Goal: Task Accomplishment & Management: Complete application form

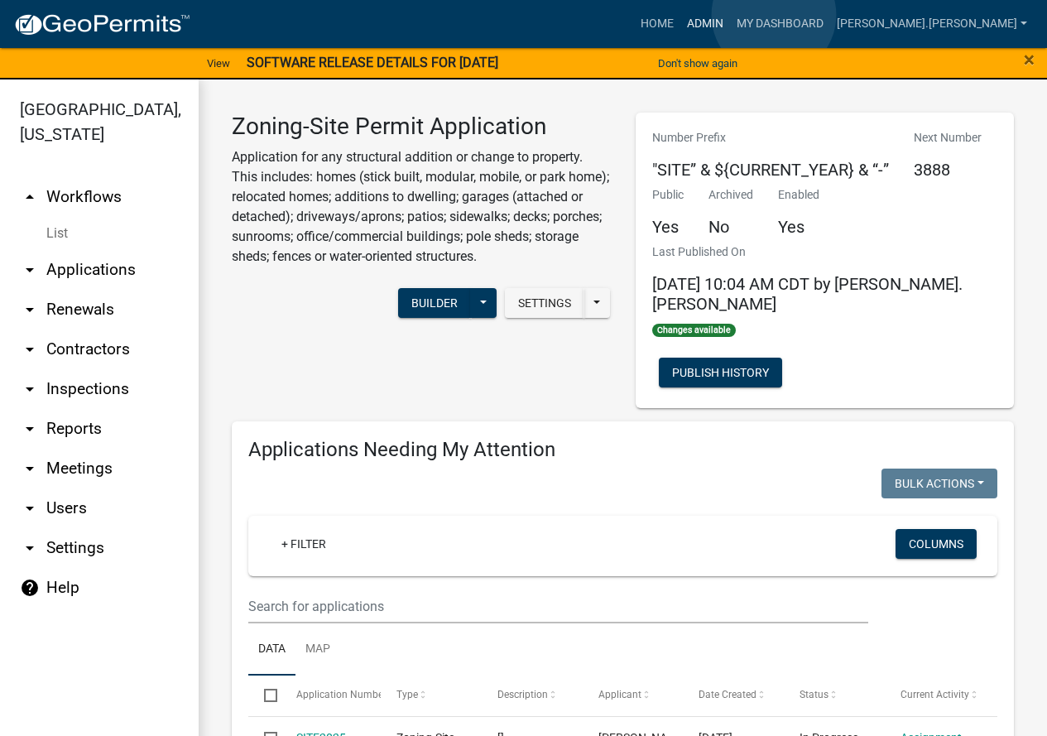
click at [730, 15] on link "Admin" at bounding box center [706, 23] width 50 height 31
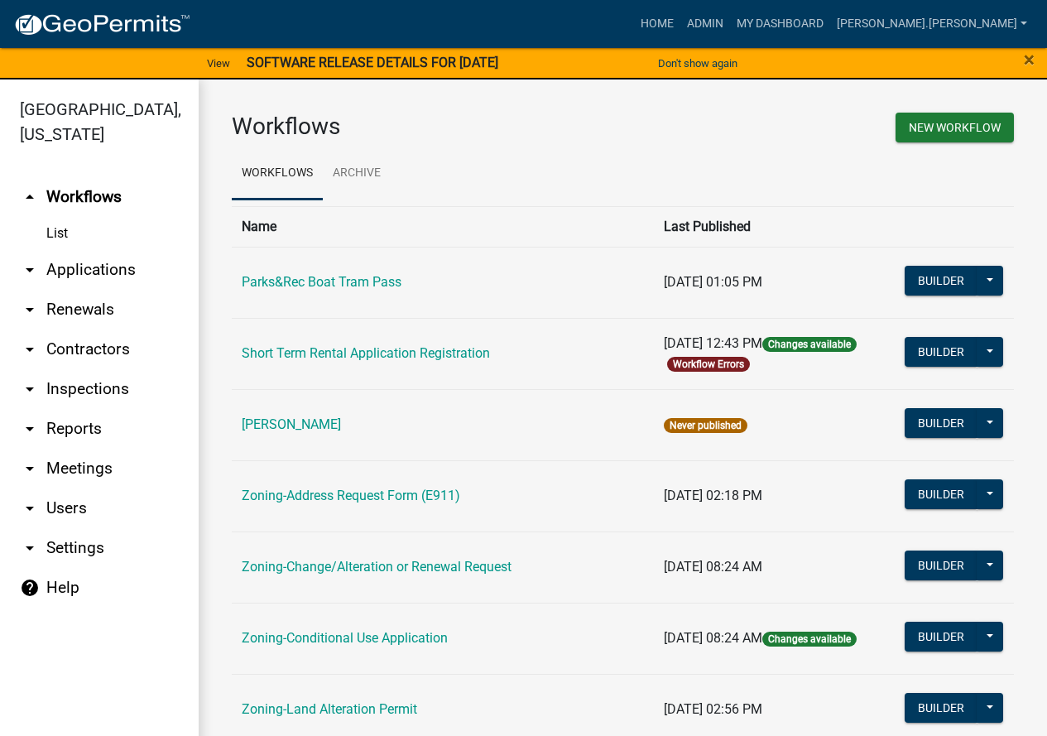
click at [317, 489] on link "Zoning-Address Request Form (E911)" at bounding box center [351, 496] width 219 height 16
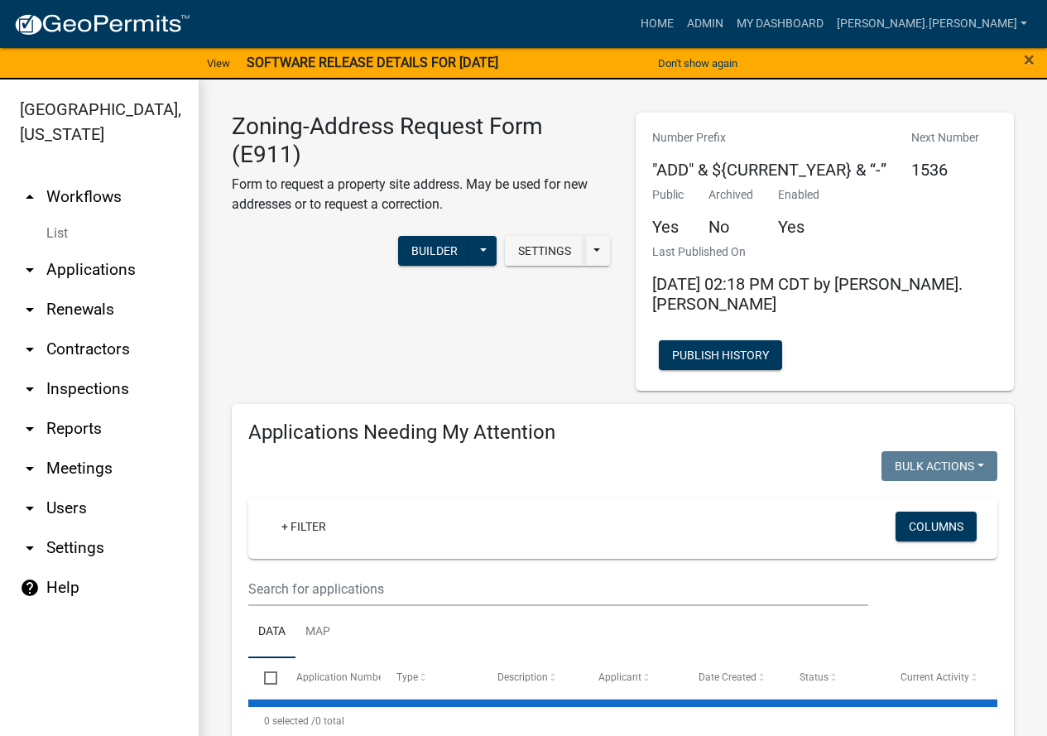
click at [726, 3] on nav "Toggle drawer menu more_horiz Home Admin My Dashboard [PERSON_NAME].[PERSON_NAM…" at bounding box center [523, 24] width 1047 height 48
click at [681, 21] on link "Home" at bounding box center [657, 23] width 46 height 31
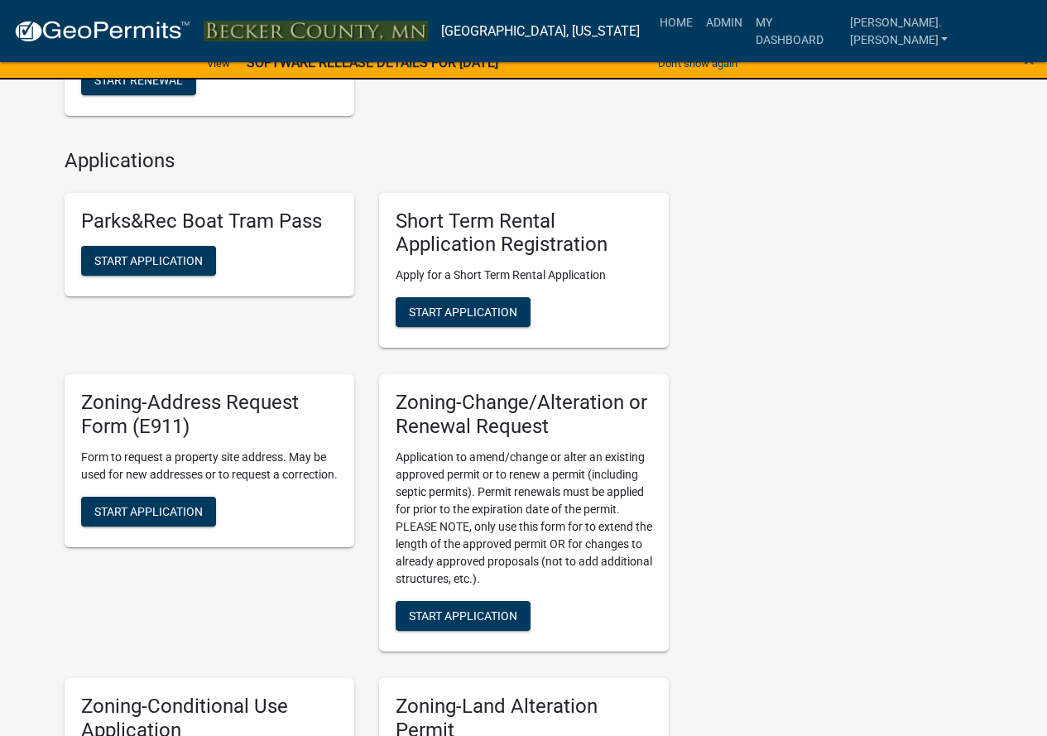
scroll to position [662, 0]
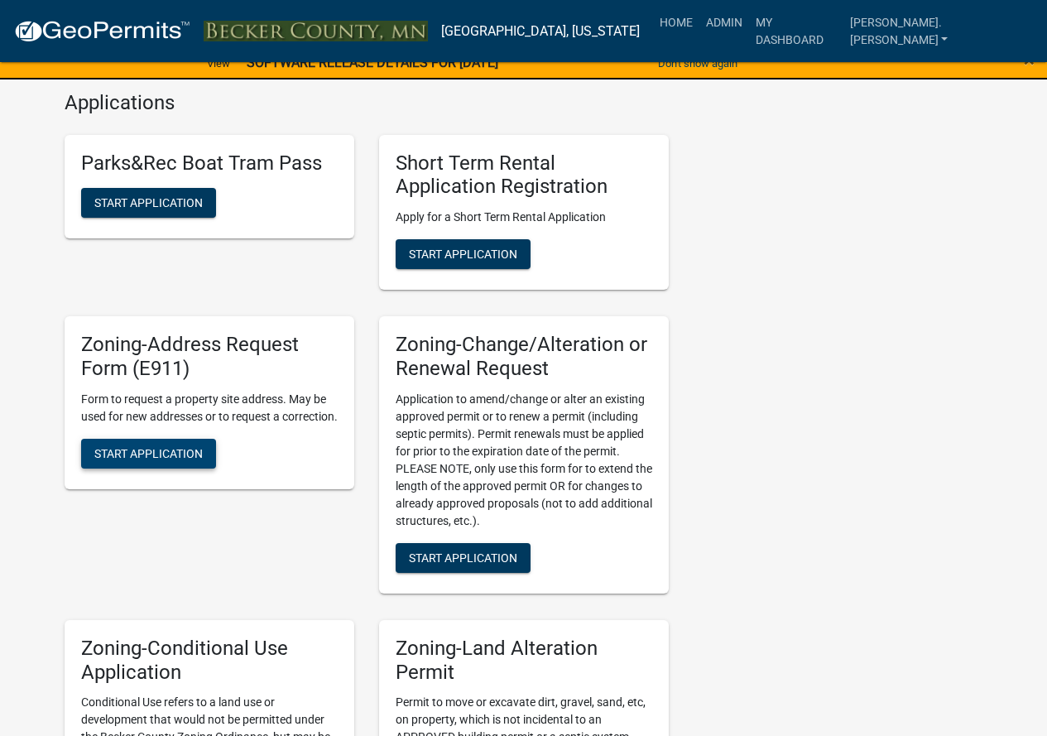
click at [101, 459] on span "Start Application" at bounding box center [148, 452] width 108 height 13
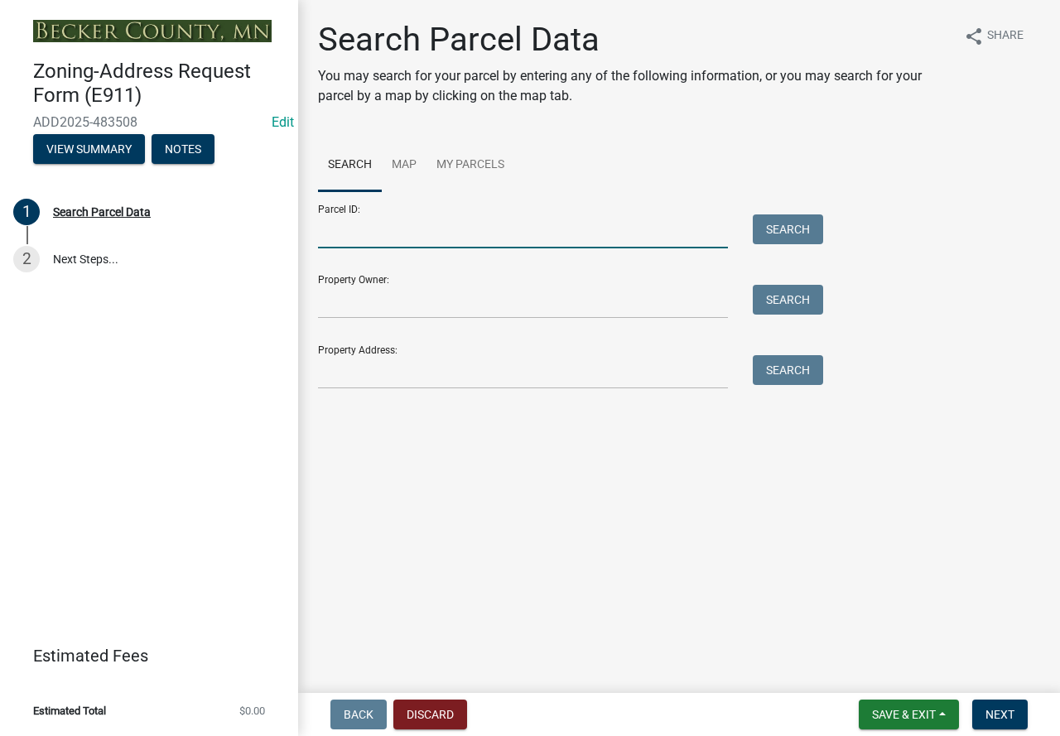
click at [359, 235] on input "Parcel ID:" at bounding box center [523, 231] width 410 height 34
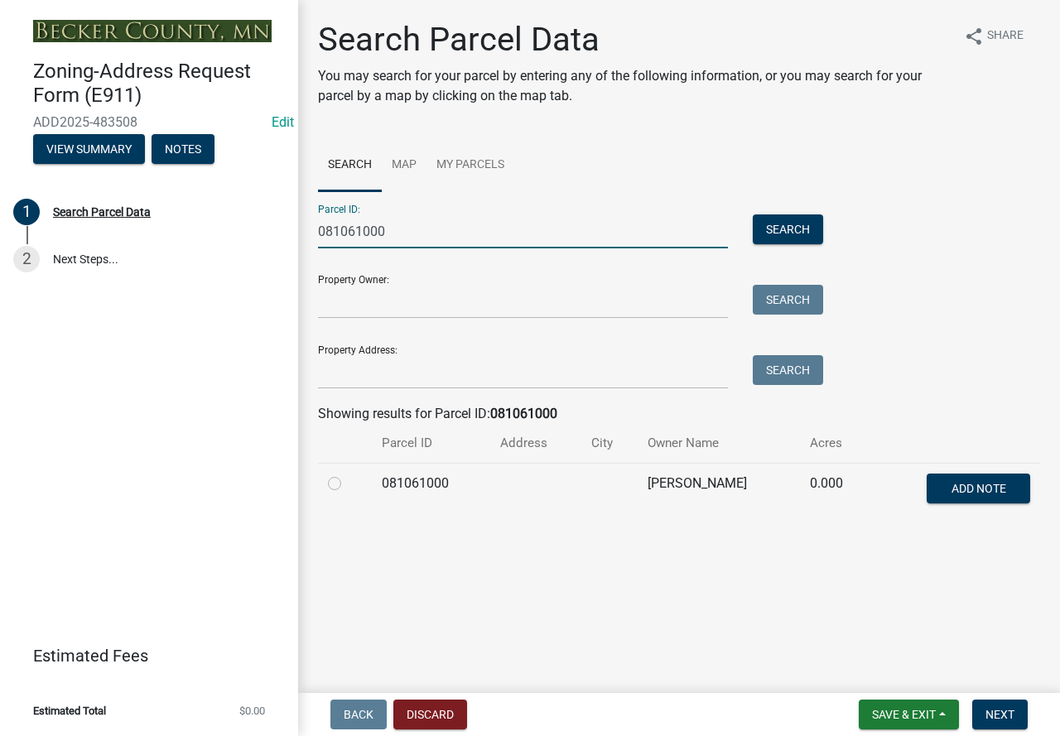
type input "081061000"
click at [348, 474] on label at bounding box center [348, 474] width 0 height 0
click at [348, 484] on input "radio" at bounding box center [353, 479] width 11 height 11
radio input "true"
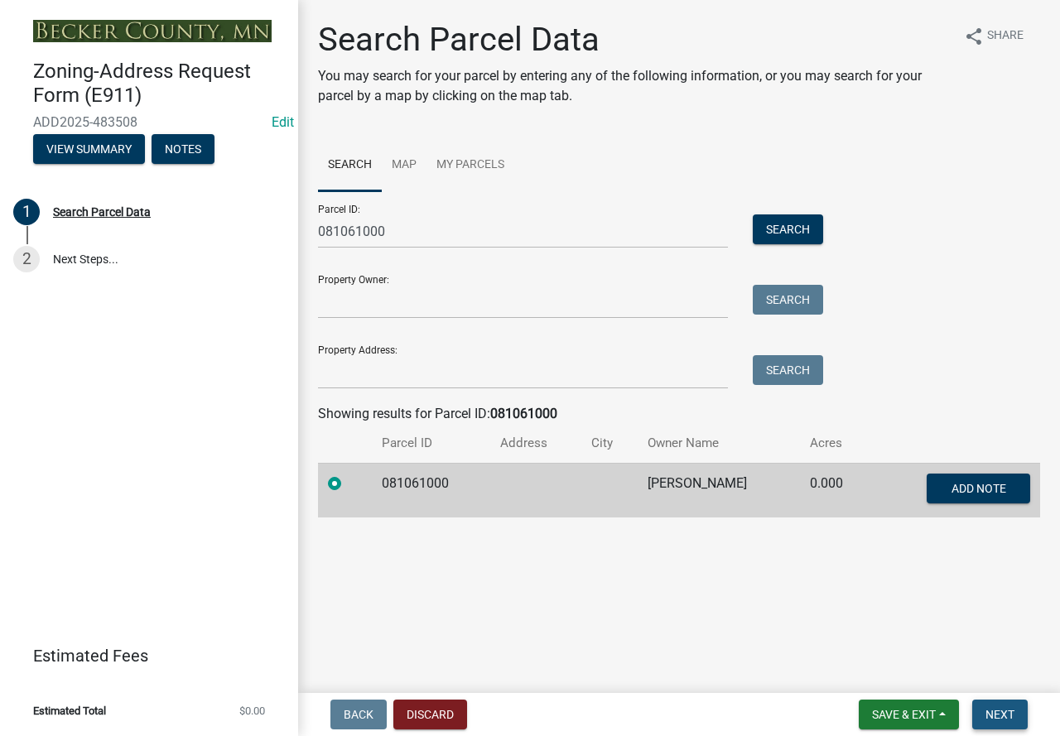
click at [1002, 718] on span "Next" at bounding box center [999, 714] width 29 height 13
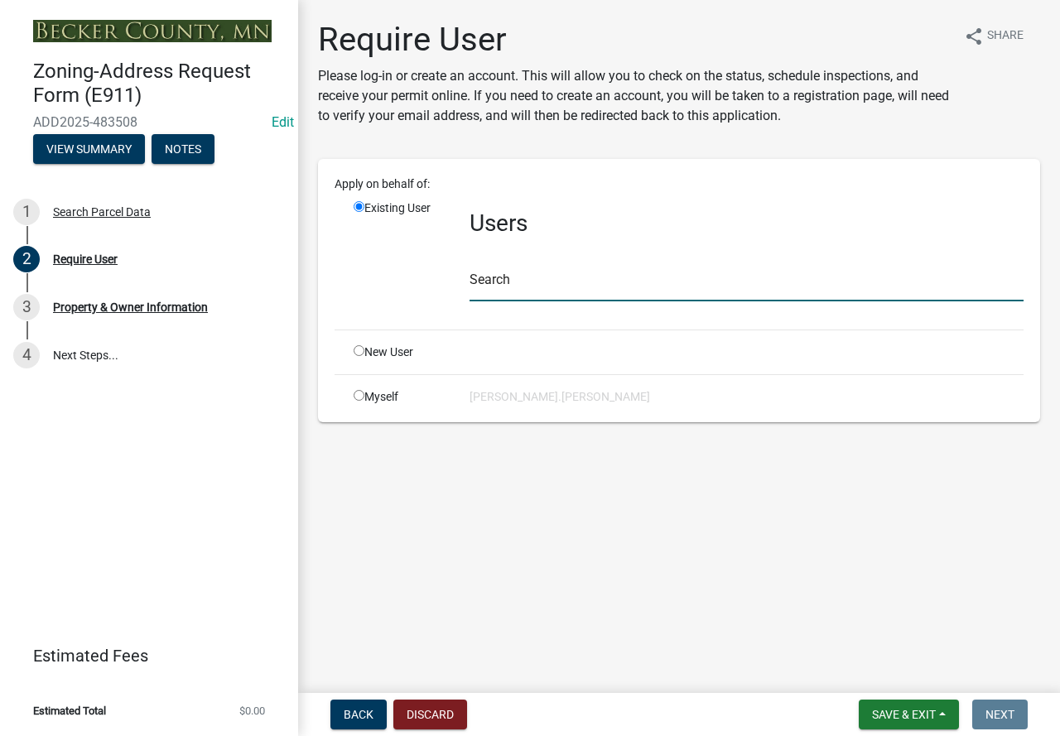
click at [632, 276] on input "text" at bounding box center [746, 284] width 554 height 34
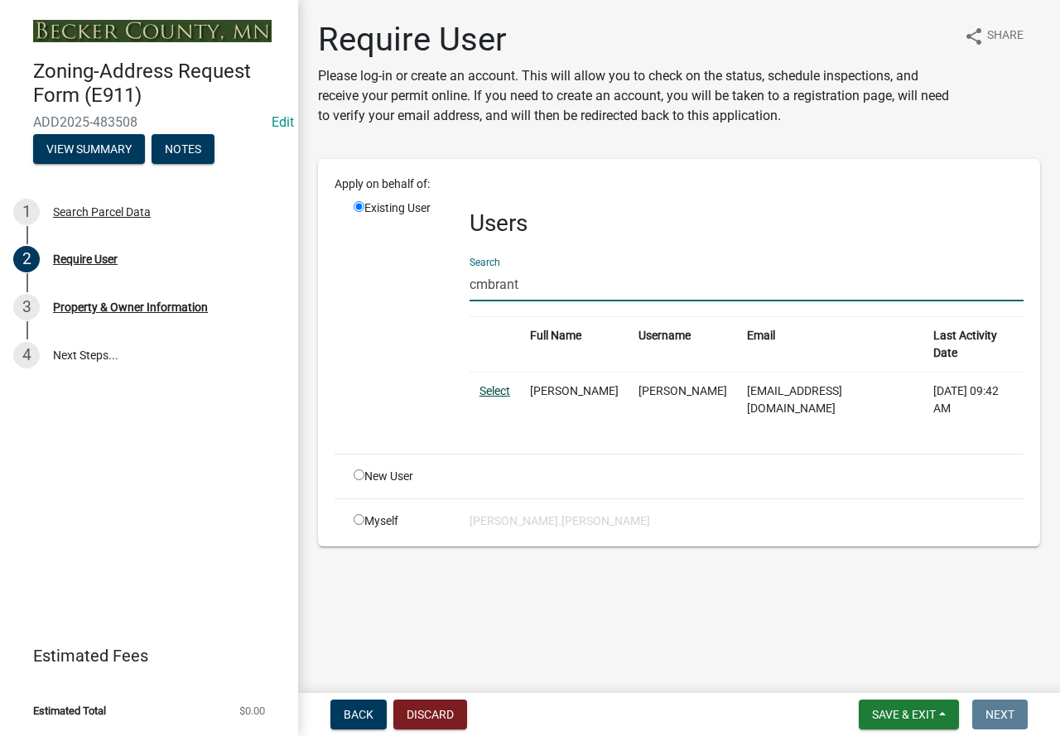
type input "cmbrant"
click at [491, 384] on link "Select" at bounding box center [494, 390] width 31 height 13
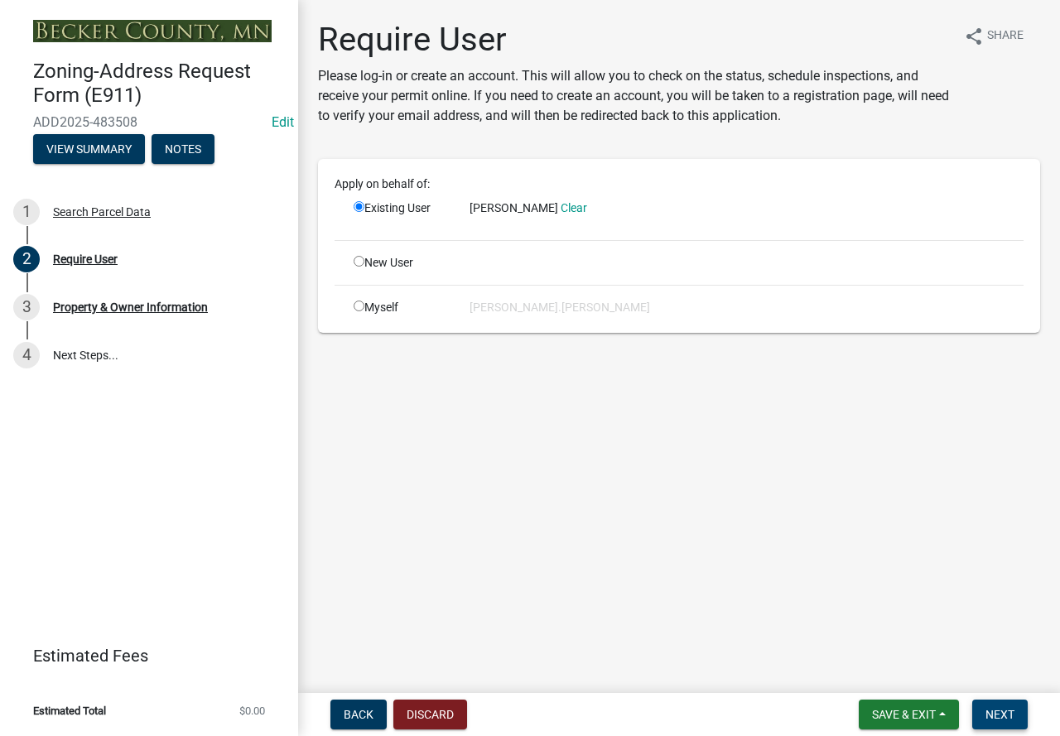
click at [1010, 717] on span "Next" at bounding box center [999, 714] width 29 height 13
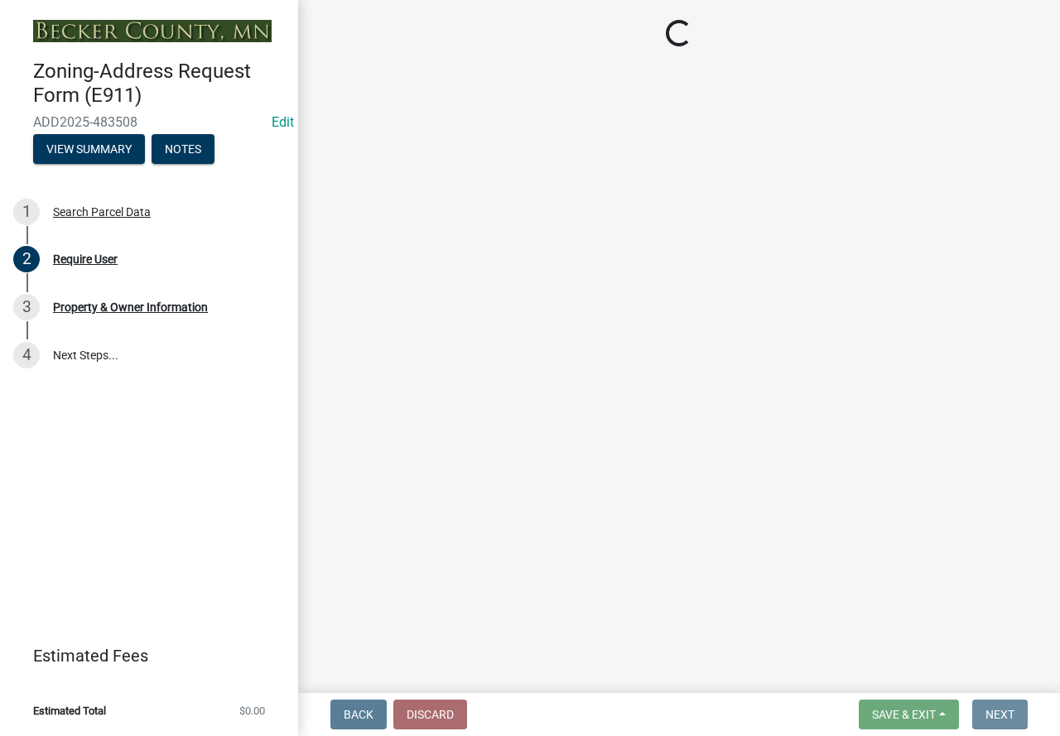
select select "e7b26e63-6779-410d-8d26-0e3e9a38054a"
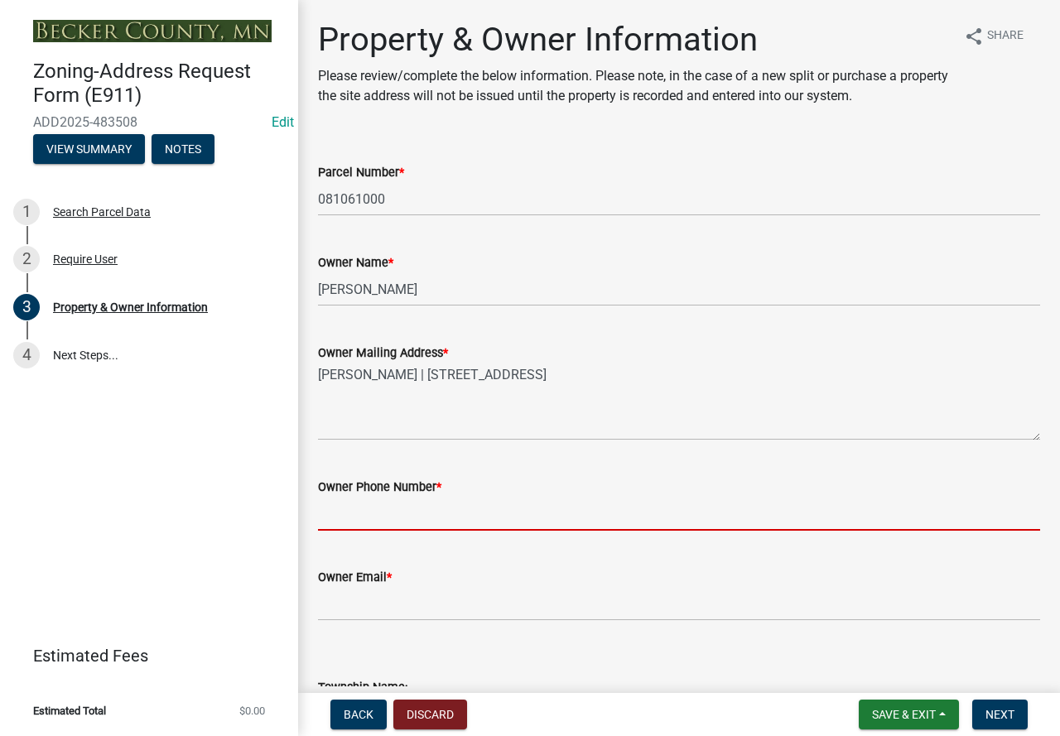
click at [347, 514] on input "Owner Phone Number *" at bounding box center [679, 514] width 722 height 34
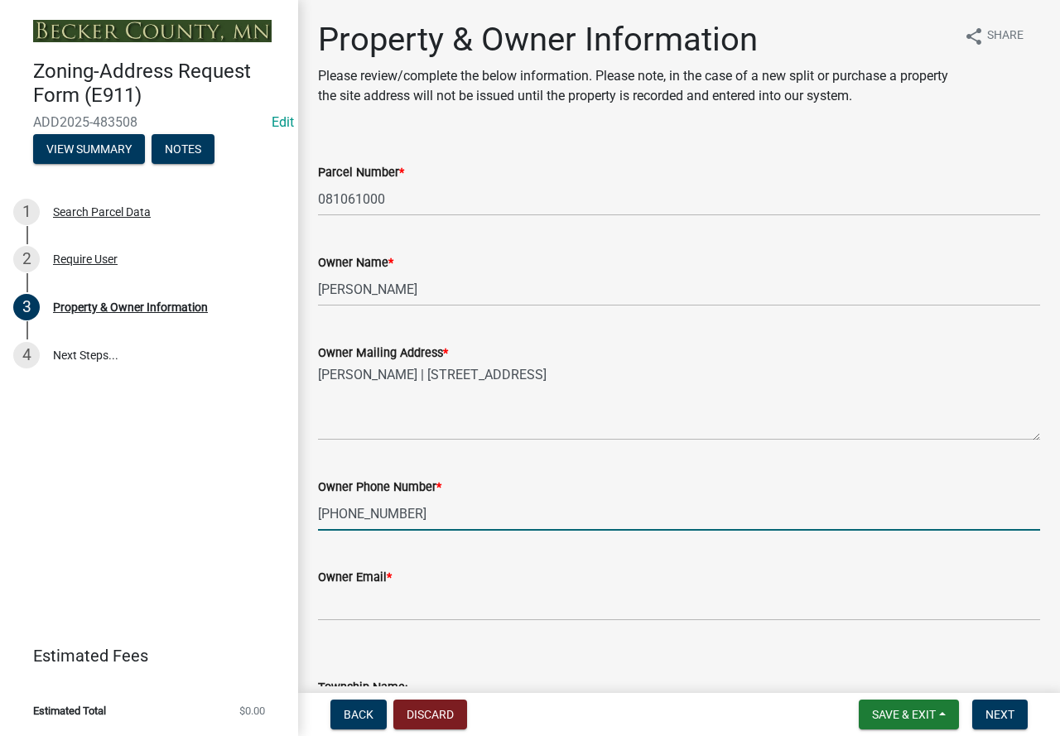
type input "[PHONE_NUMBER]"
click at [355, 607] on input "Owner Email *" at bounding box center [679, 604] width 722 height 34
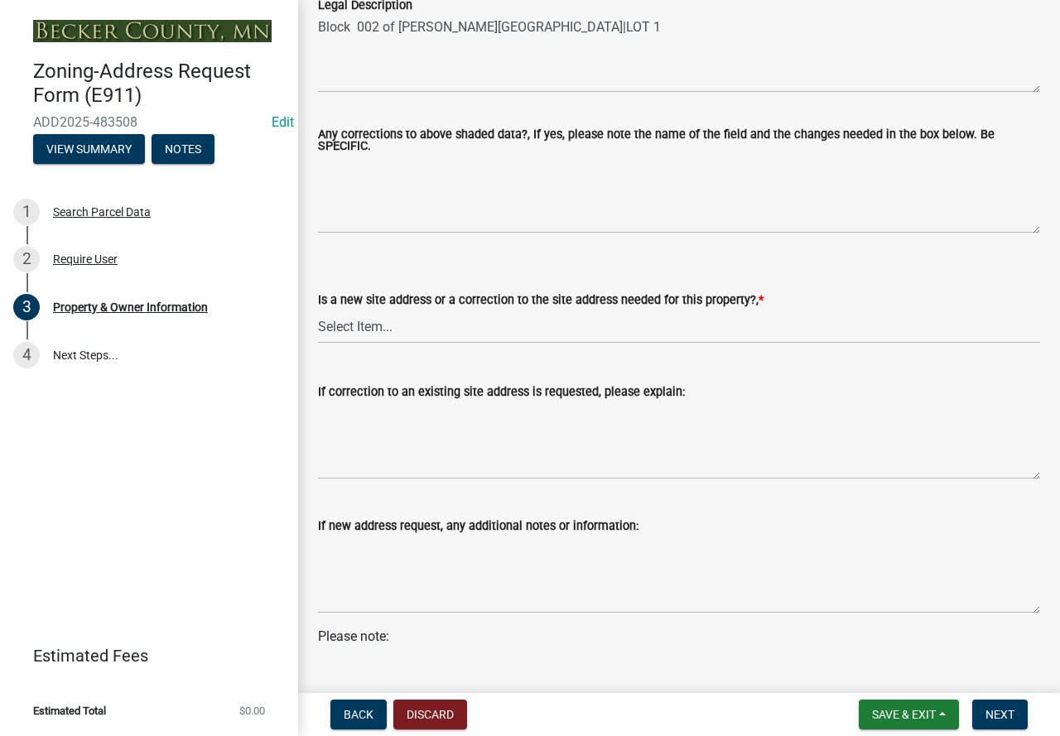
scroll to position [911, 0]
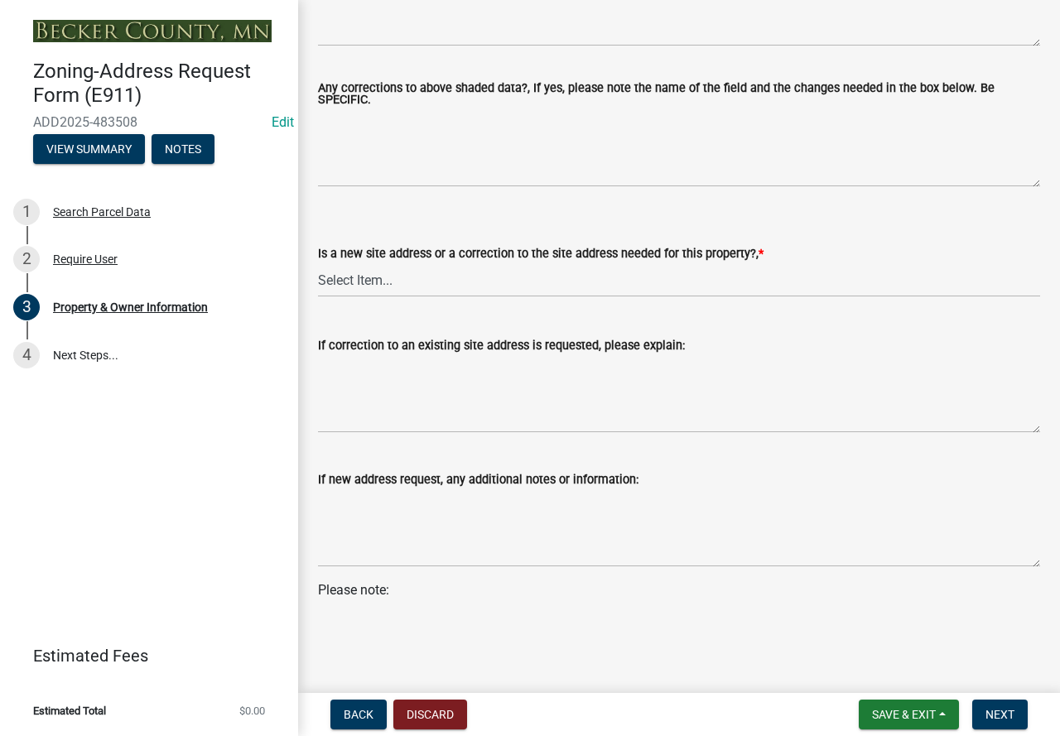
type input "[EMAIL_ADDRESS][DOMAIN_NAME]"
click at [396, 279] on select "Select Item... New Site Address Needed Correction to Site Address Needed I alre…" at bounding box center [679, 280] width 722 height 34
click at [318, 264] on select "Select Item... New Site Address Needed Correction to Site Address Needed I alre…" at bounding box center [679, 280] width 722 height 34
select select "089283cf-a855-4b61-bd43-ab3cb6f1e684"
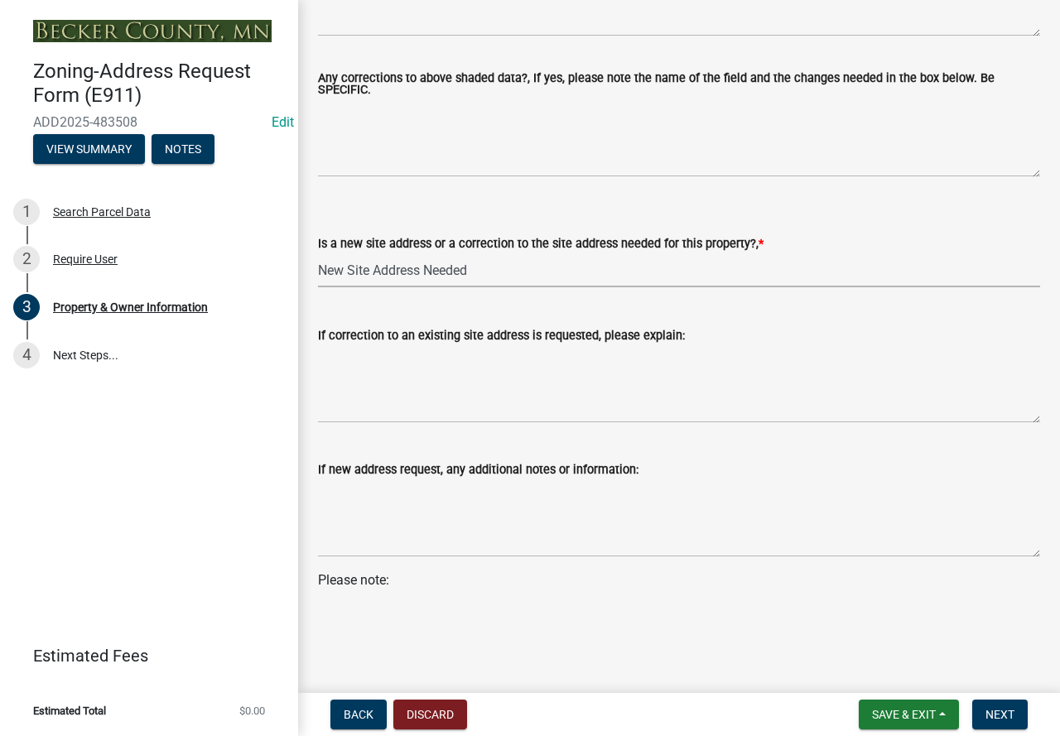
scroll to position [923, 0]
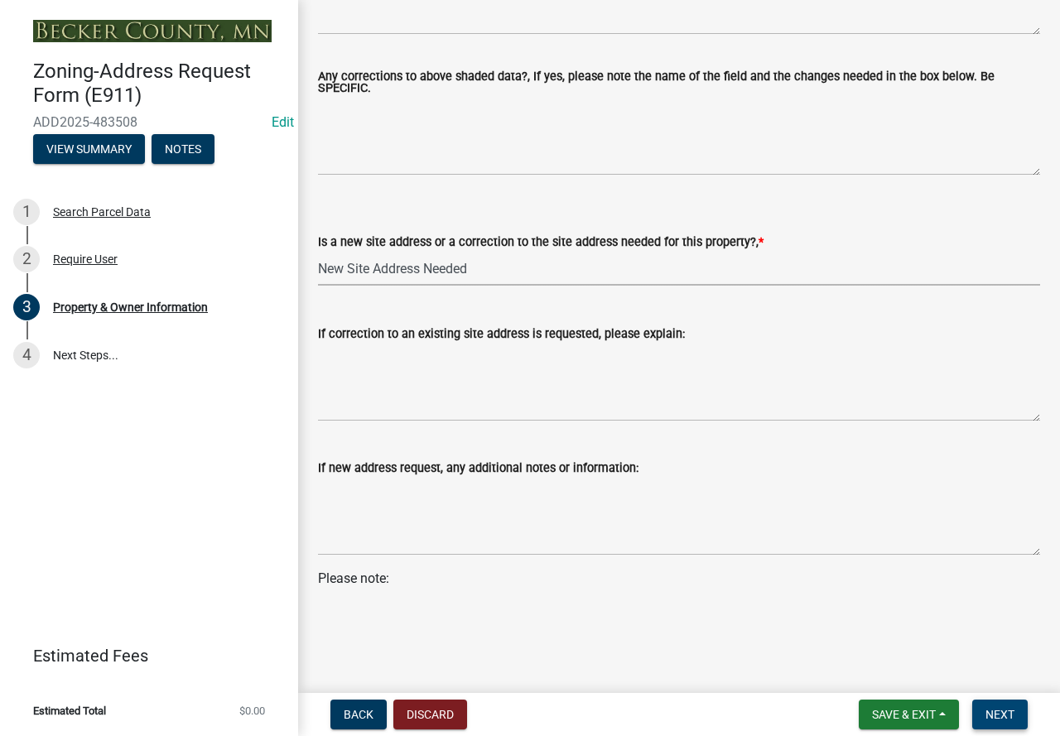
click at [995, 712] on span "Next" at bounding box center [999, 714] width 29 height 13
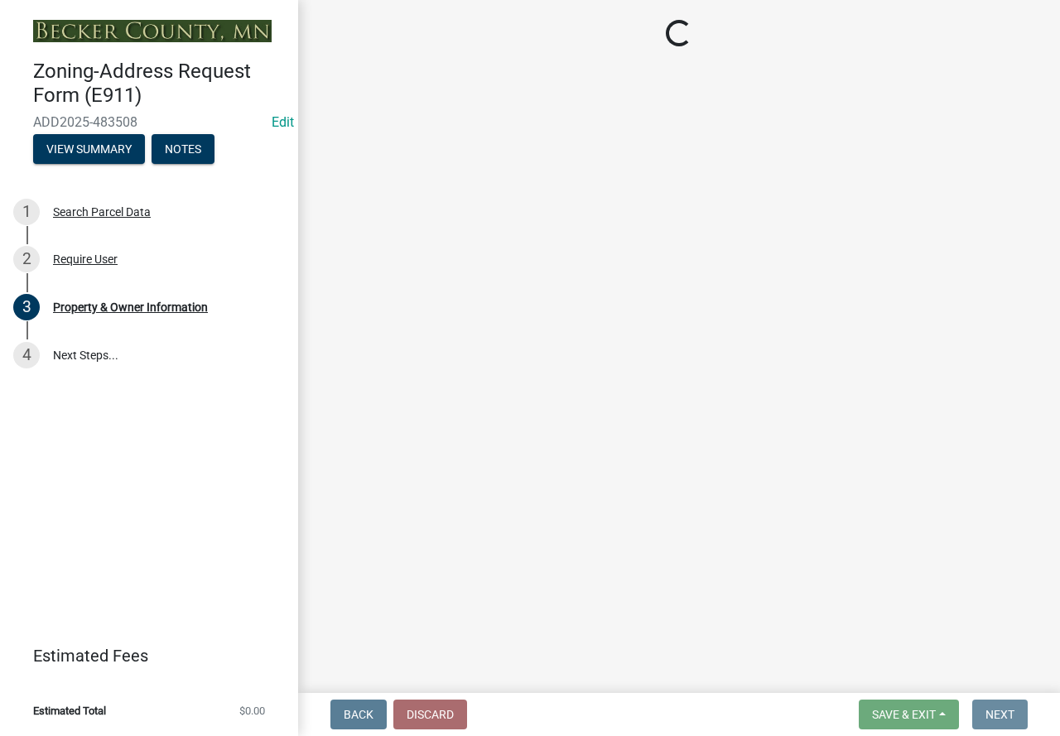
scroll to position [0, 0]
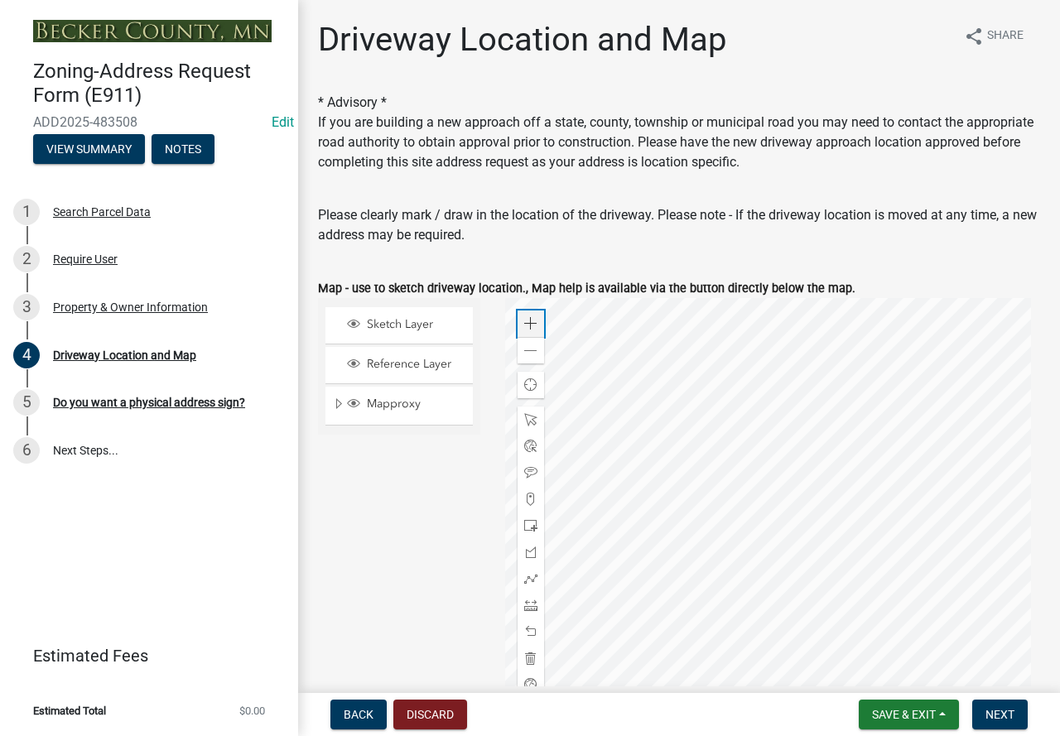
click at [529, 321] on span at bounding box center [530, 323] width 13 height 13
click at [751, 565] on div at bounding box center [773, 505] width 536 height 414
click at [740, 516] on div at bounding box center [773, 505] width 536 height 414
click at [706, 497] on div at bounding box center [773, 505] width 536 height 414
click at [524, 573] on span at bounding box center [530, 578] width 13 height 13
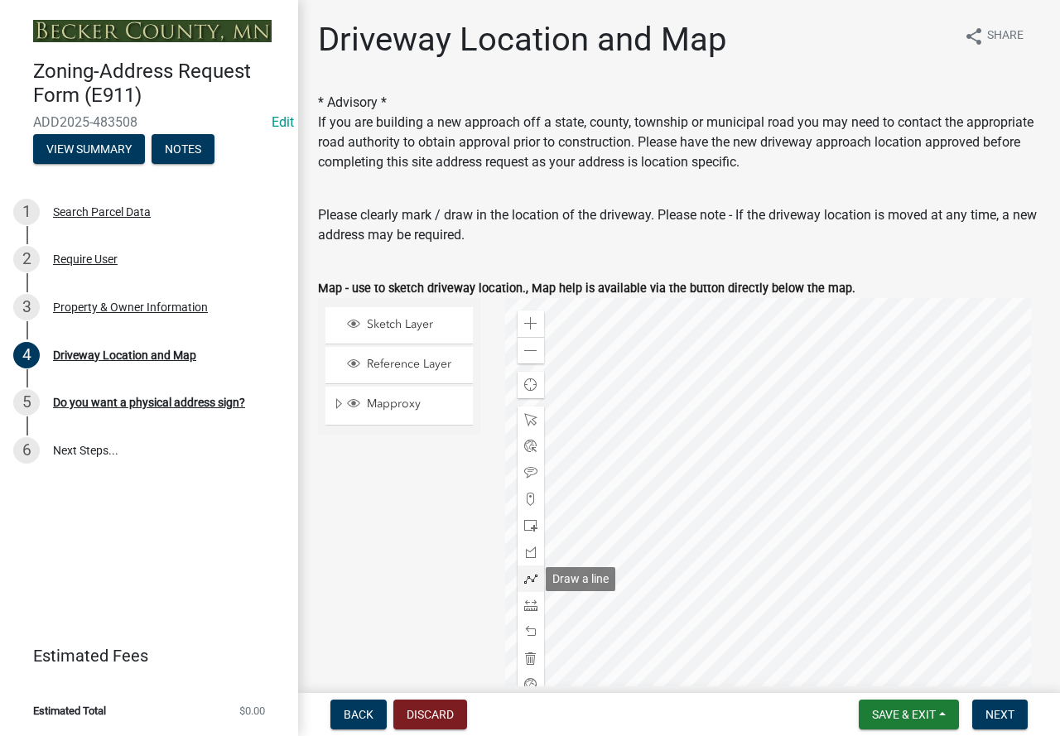
scroll to position [26, 0]
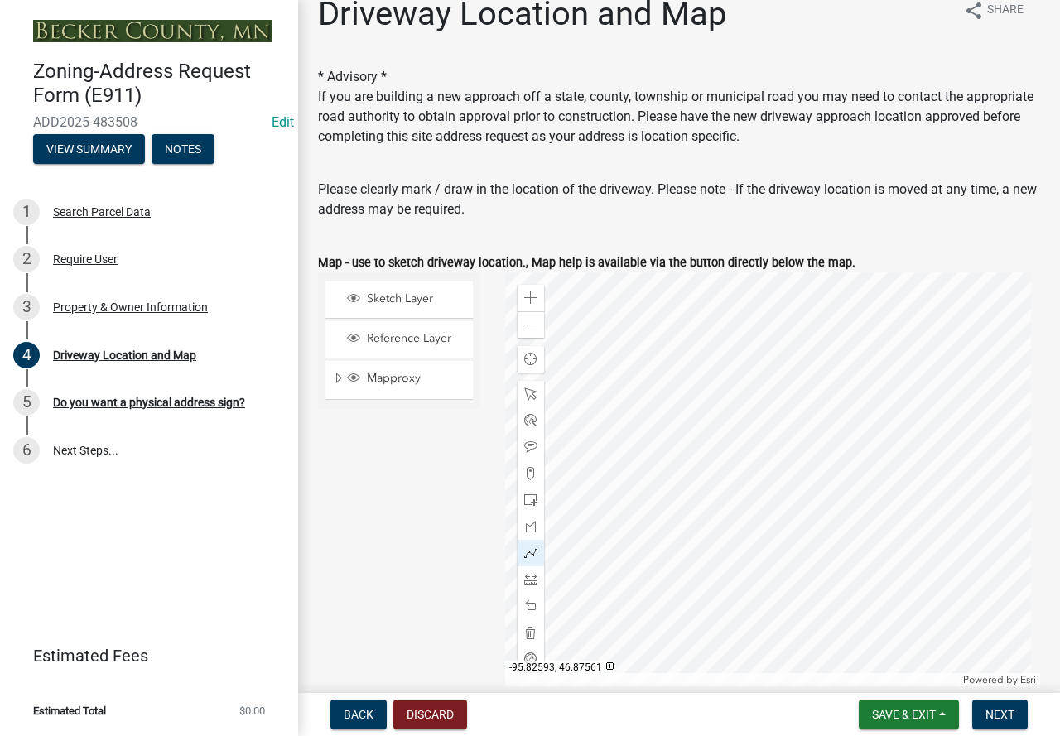
click at [608, 372] on div at bounding box center [773, 479] width 536 height 414
click at [641, 371] on div at bounding box center [773, 479] width 536 height 414
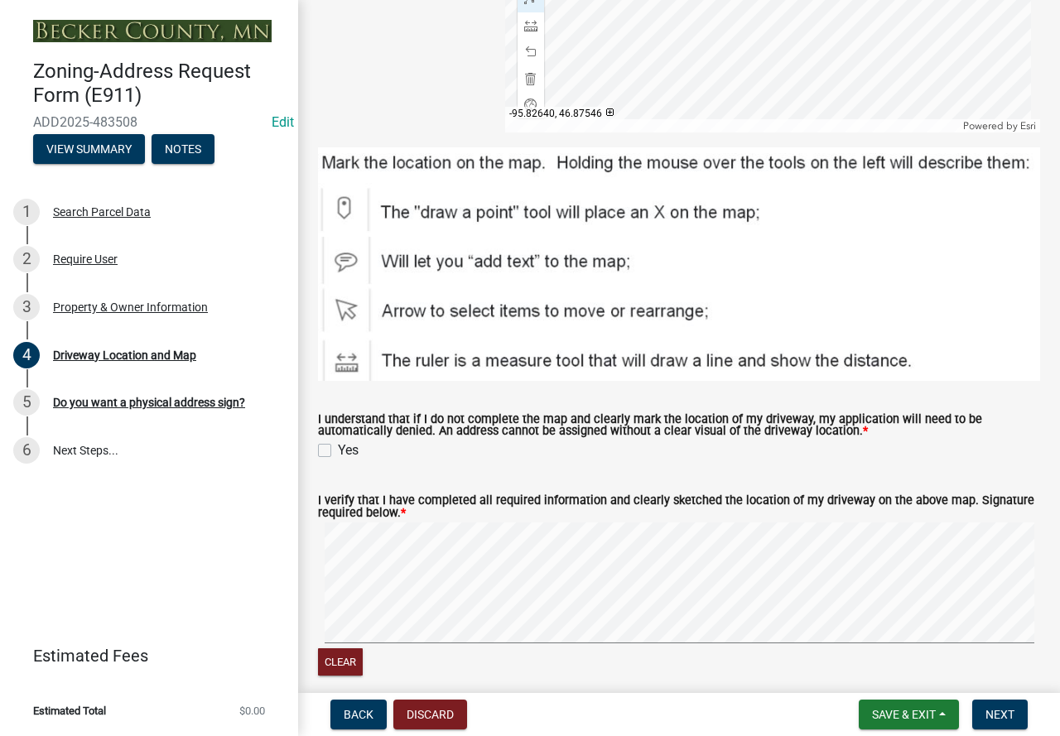
scroll to position [605, 0]
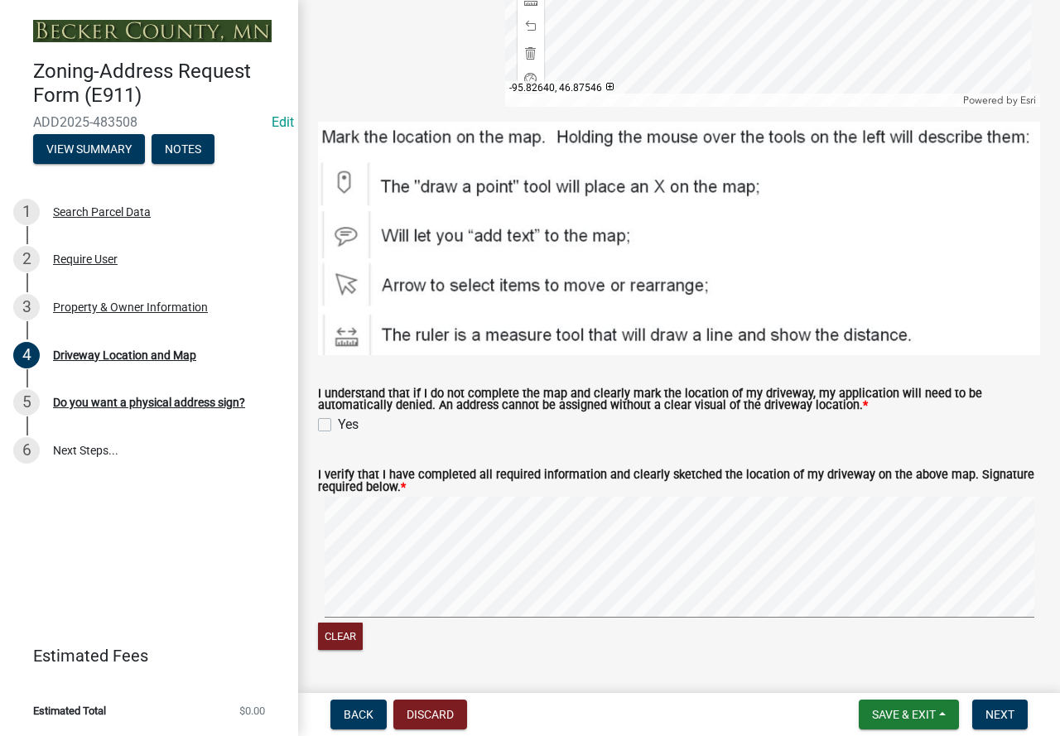
click at [338, 423] on label "Yes" at bounding box center [348, 425] width 21 height 20
click at [338, 423] on input "Yes" at bounding box center [343, 420] width 11 height 11
checkbox input "true"
click at [1009, 717] on span "Next" at bounding box center [999, 714] width 29 height 13
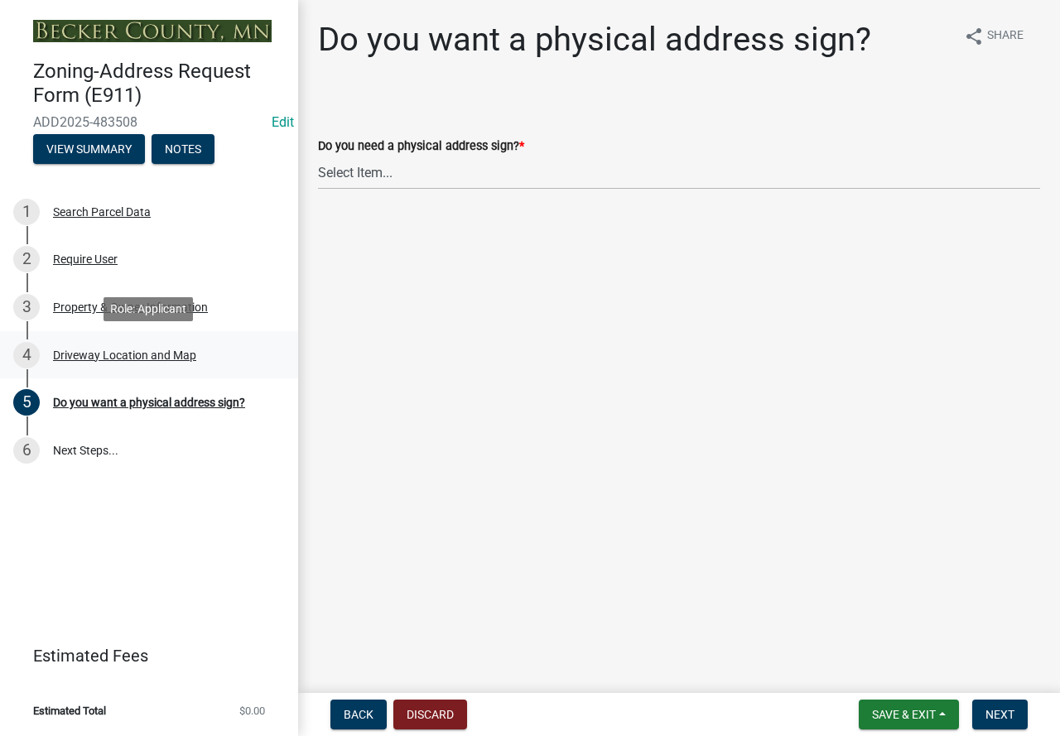
click at [140, 349] on div "Driveway Location and Map" at bounding box center [124, 355] width 143 height 12
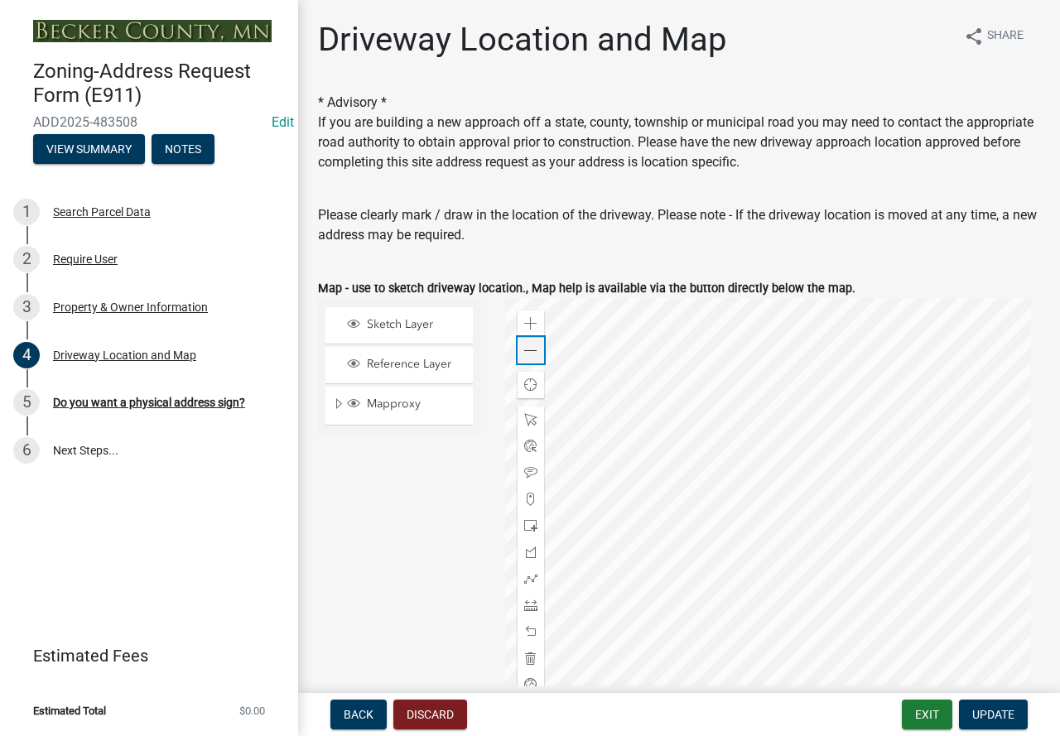
click at [523, 361] on div "Zoom out" at bounding box center [530, 350] width 26 height 26
click at [523, 358] on div "Zoom out" at bounding box center [530, 350] width 26 height 26
click at [652, 510] on div at bounding box center [773, 505] width 536 height 414
click at [527, 658] on span at bounding box center [530, 658] width 13 height 13
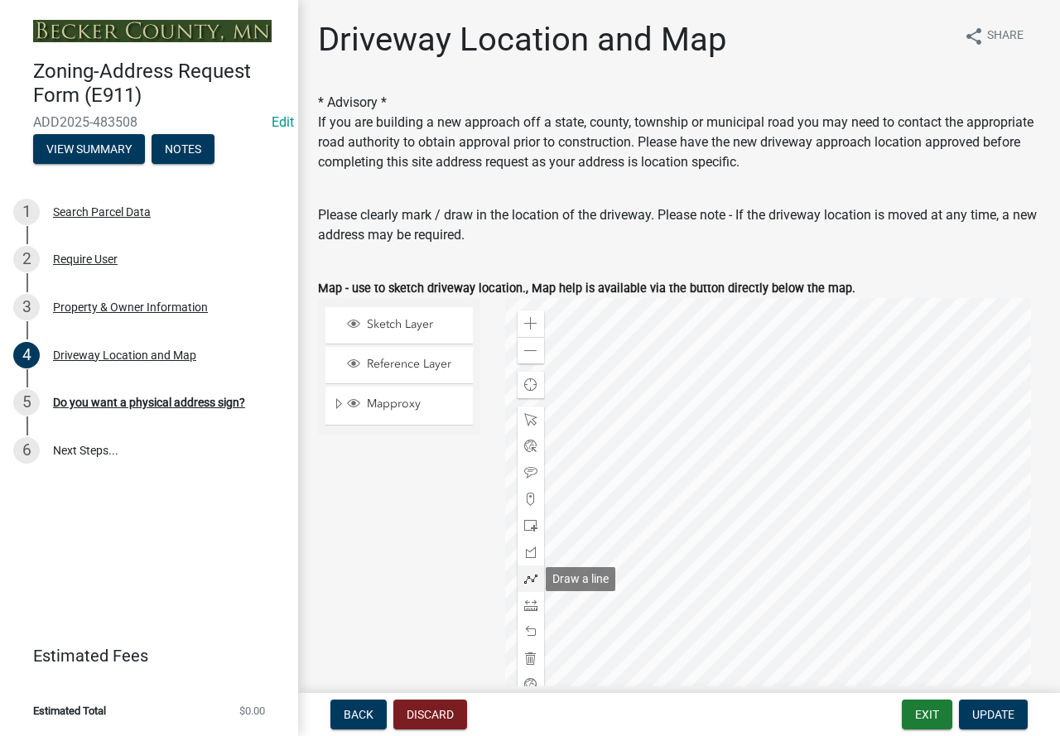
click at [524, 582] on span at bounding box center [530, 578] width 13 height 13
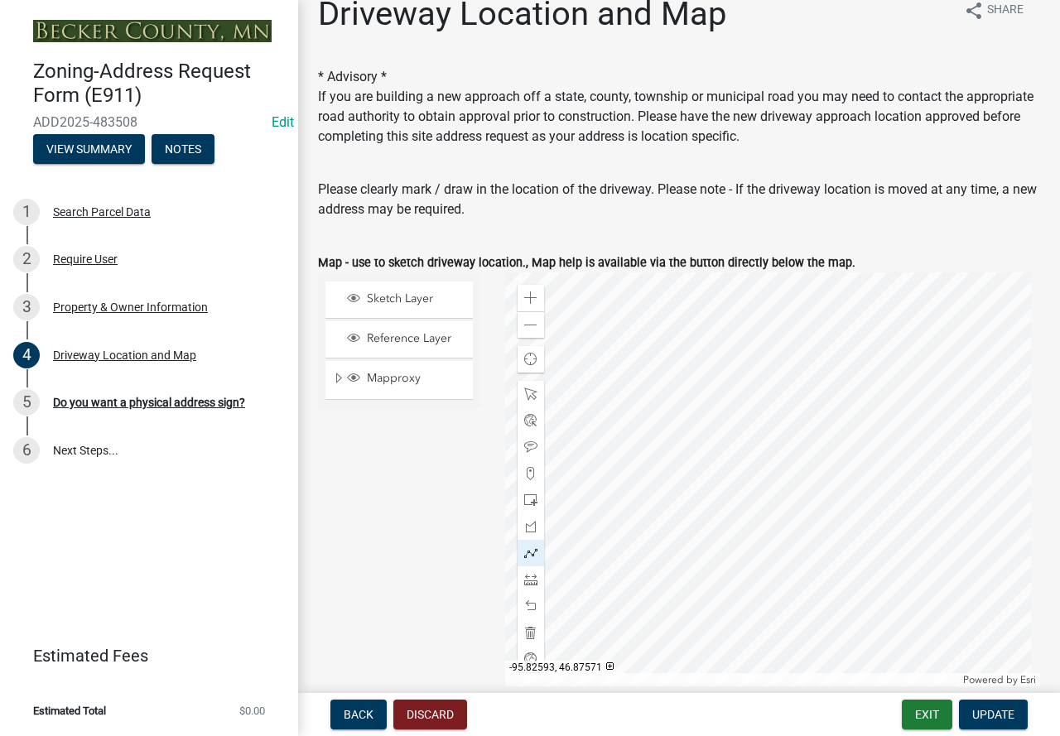
click at [657, 378] on div at bounding box center [773, 479] width 536 height 414
click at [695, 378] on div at bounding box center [773, 479] width 536 height 414
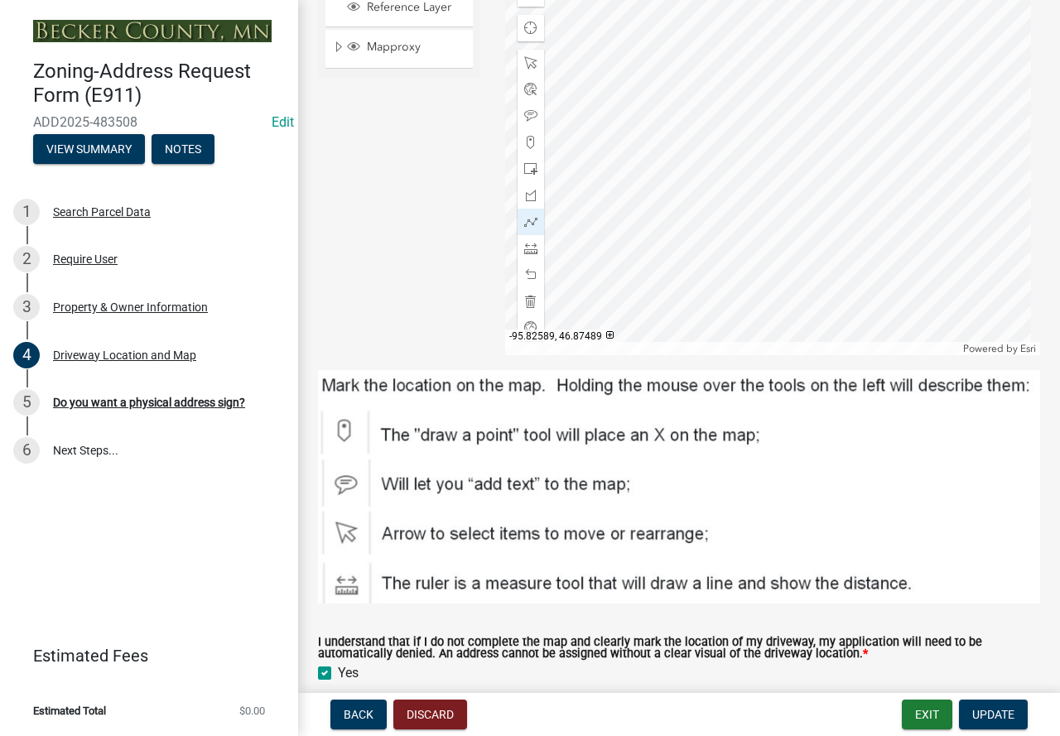
scroll to position [649, 0]
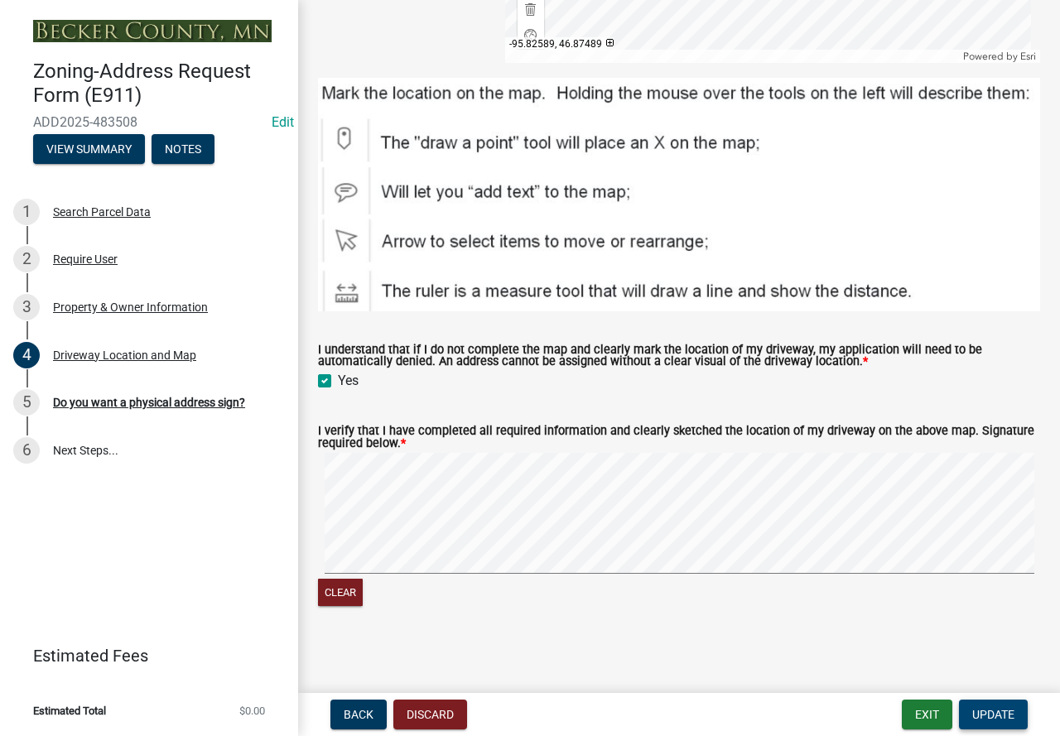
click at [1010, 706] on button "Update" at bounding box center [993, 715] width 69 height 30
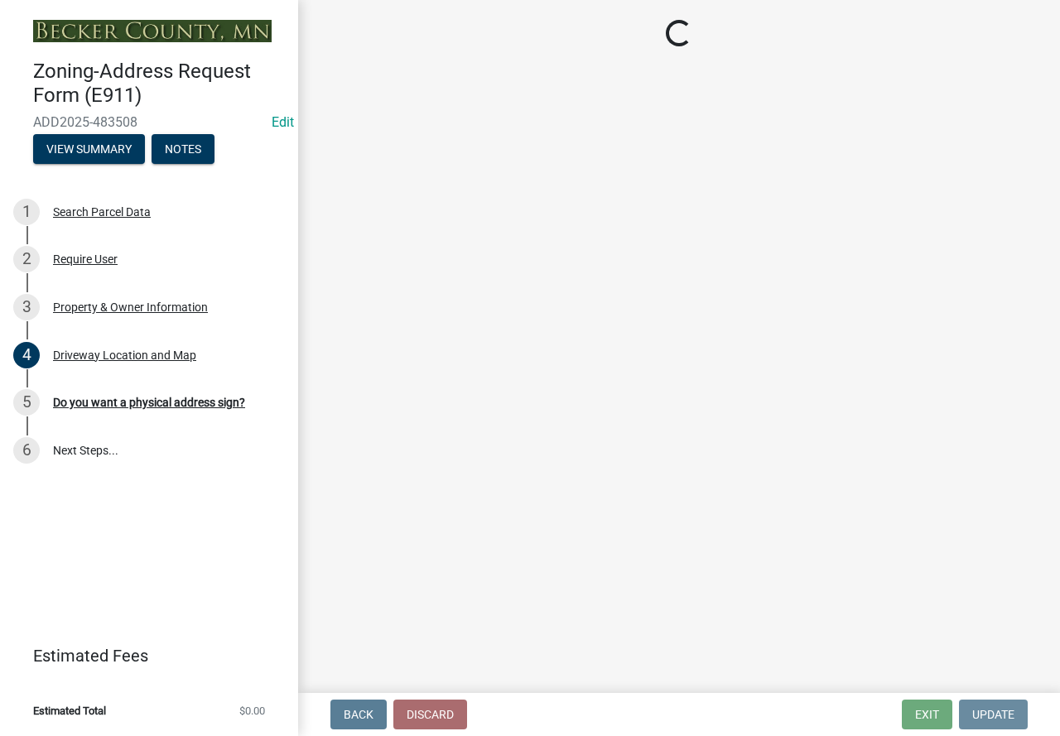
scroll to position [0, 0]
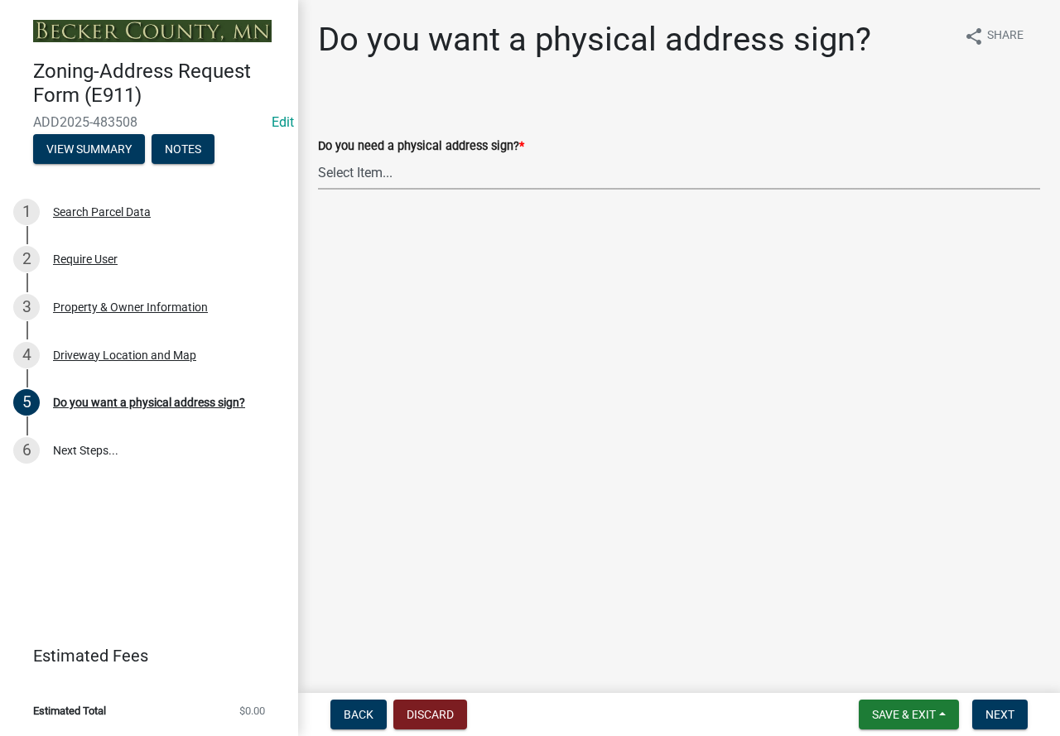
click at [389, 176] on select "Select Item... No sign needed. Please just email me my new address. Yes, I need…" at bounding box center [679, 173] width 722 height 34
click at [318, 156] on select "Select Item... No sign needed. Please just email me my new address. Yes, I need…" at bounding box center [679, 173] width 722 height 34
select select "e0d83106-b8a0-4213-8b37-9ca0094bb326"
click at [1013, 704] on button "Next" at bounding box center [999, 715] width 55 height 30
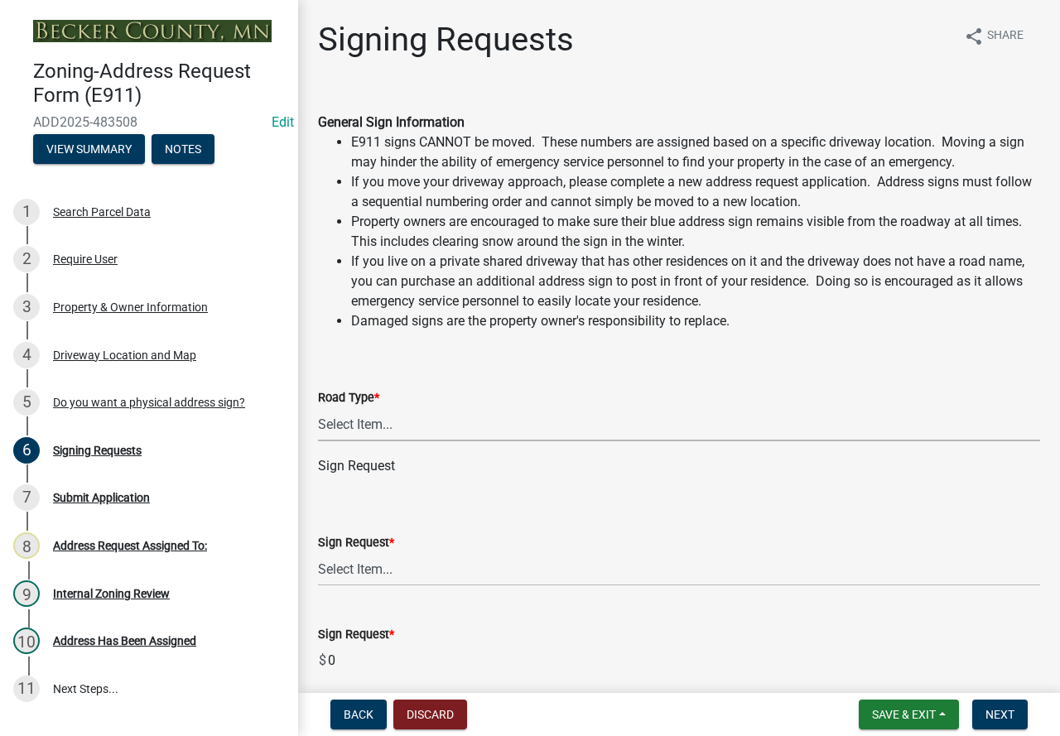
click at [401, 425] on select "Select Item... Private Easement Public / [GEOGRAPHIC_DATA]" at bounding box center [679, 424] width 722 height 34
click at [318, 407] on select "Select Item... Private Easement Public / [GEOGRAPHIC_DATA]" at bounding box center [679, 424] width 722 height 34
select select "59ebb622-b26c-47b0-ac7c-13ae008290a6"
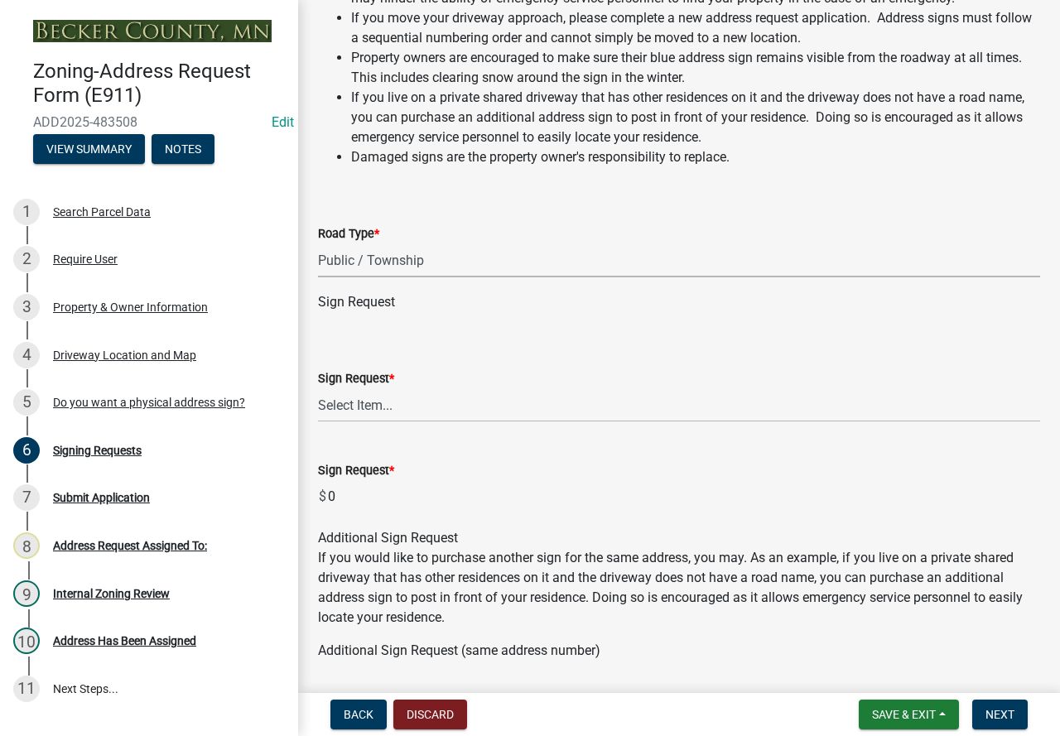
scroll to position [166, 0]
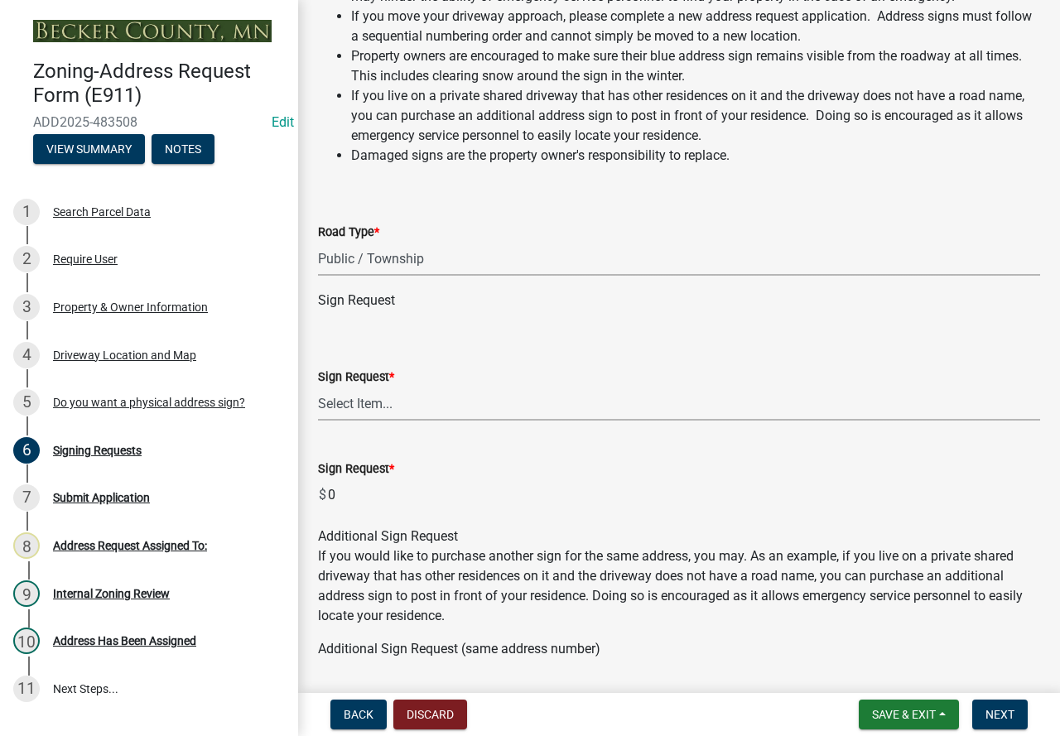
click at [418, 398] on select "Select Item... $12 - I only need a post (no sign or installation). $25 - I only…" at bounding box center [679, 404] width 722 height 34
click at [318, 387] on select "Select Item... $12 - I only need a post (no sign or installation). $25 - I only…" at bounding box center [679, 404] width 722 height 34
select select "9be1d10c-73ea-4d51-99c5-7418e6c4c8e0"
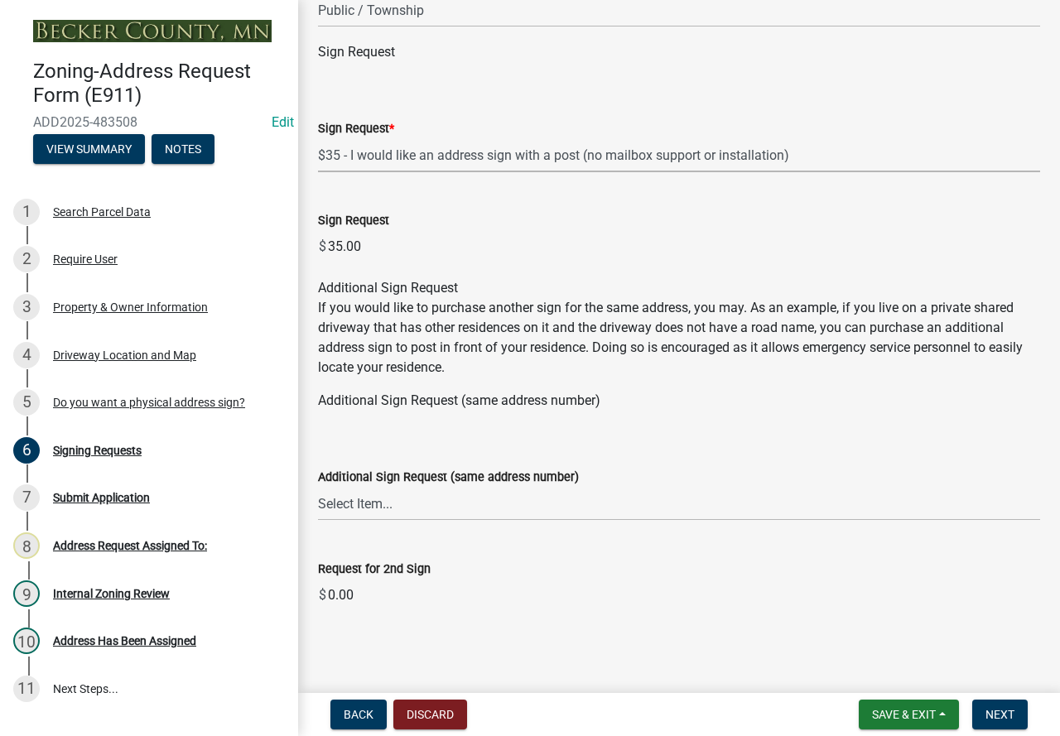
scroll to position [419, 0]
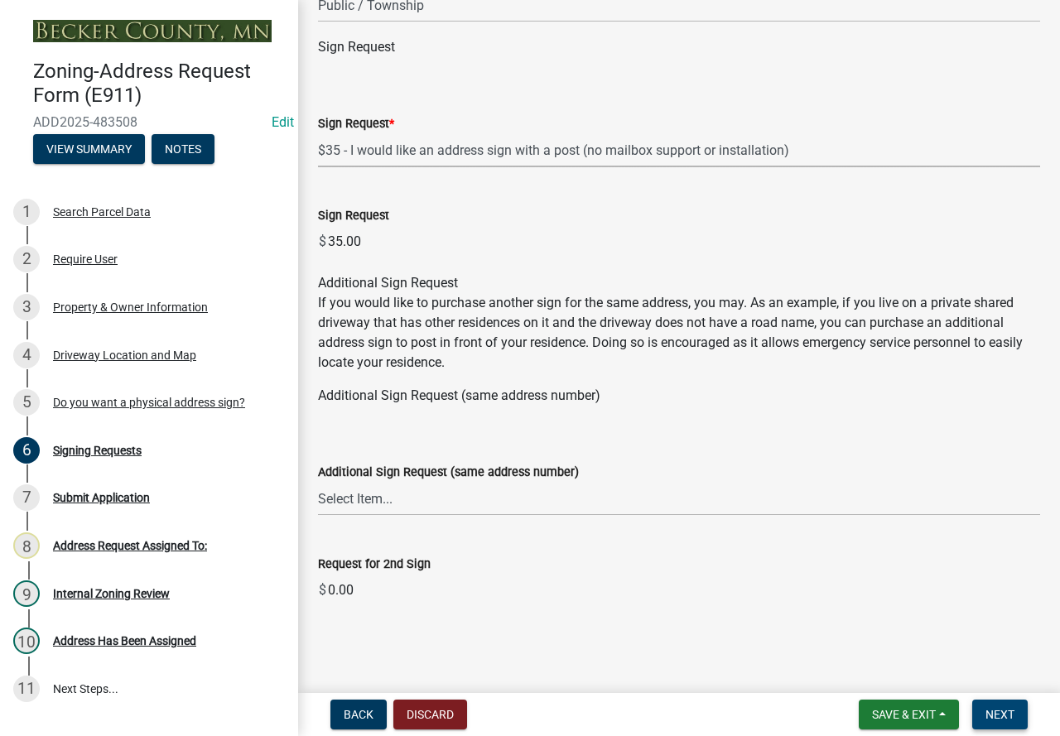
click at [1018, 714] on button "Next" at bounding box center [999, 715] width 55 height 30
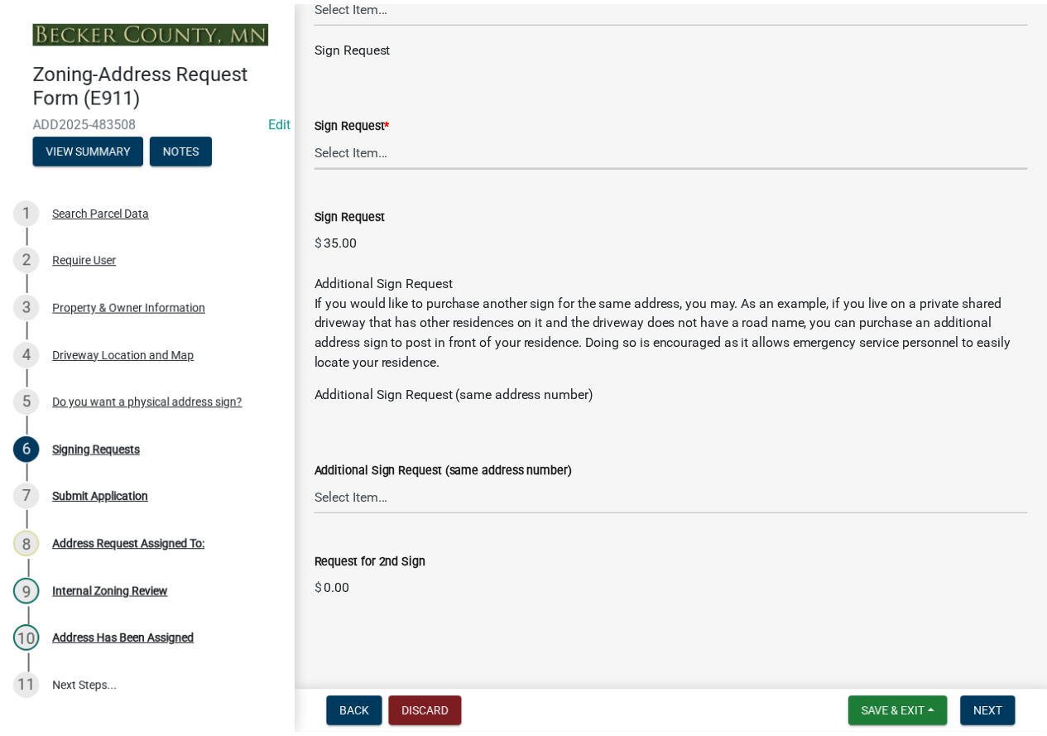
scroll to position [0, 0]
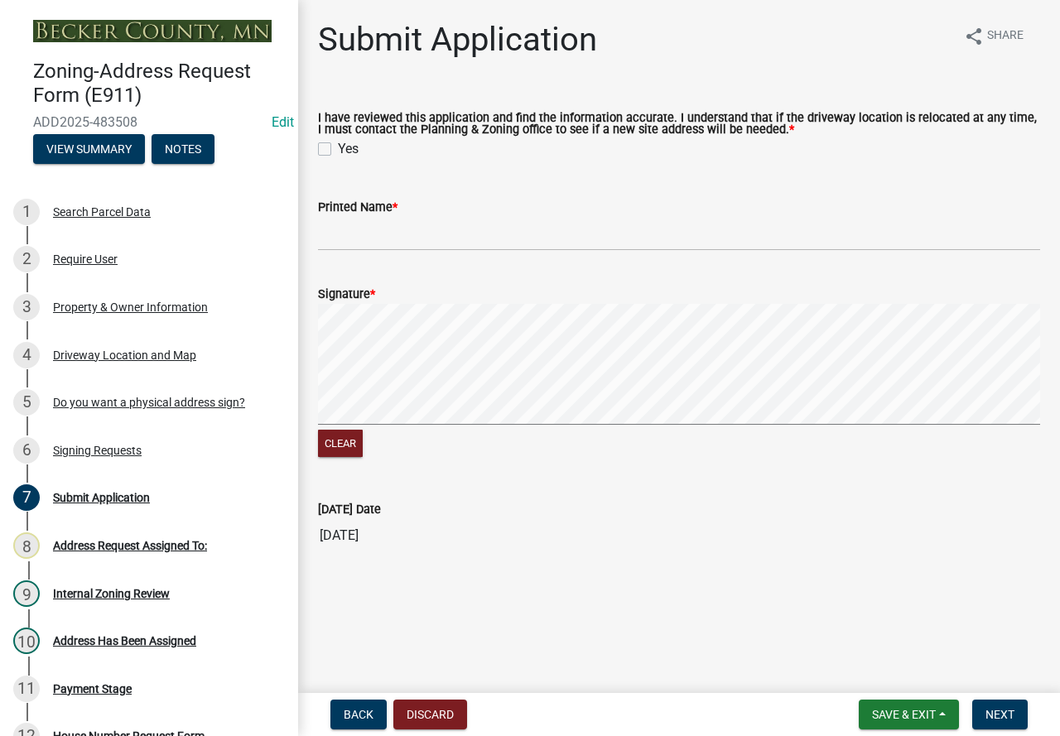
click at [338, 147] on label "Yes" at bounding box center [348, 149] width 21 height 20
click at [338, 147] on input "Yes" at bounding box center [343, 144] width 11 height 11
checkbox input "true"
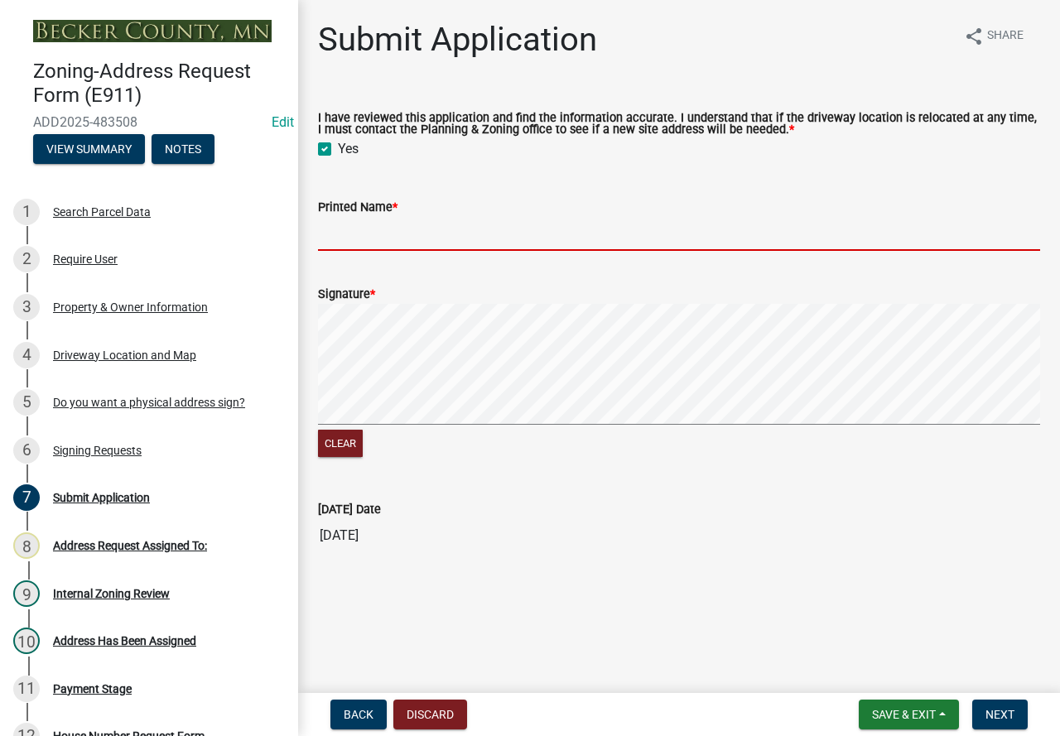
drag, startPoint x: 330, startPoint y: 236, endPoint x: 444, endPoint y: 161, distance: 136.2
click at [330, 236] on input "Printed Name *" at bounding box center [679, 234] width 722 height 34
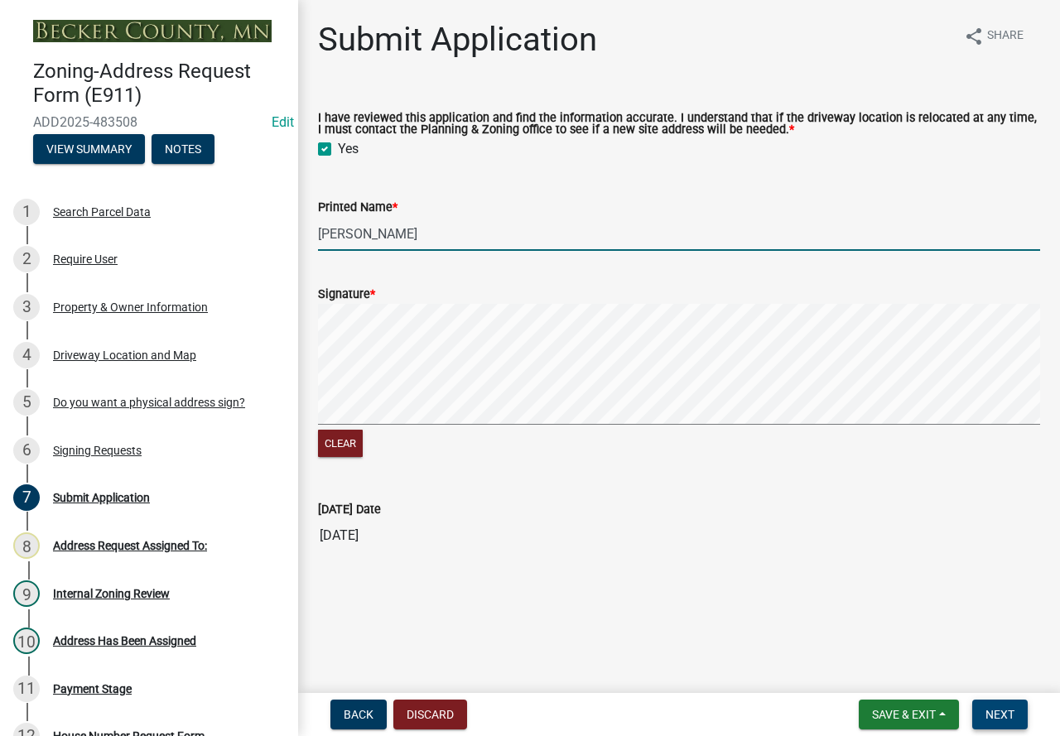
type input "[PERSON_NAME]"
click at [999, 710] on span "Next" at bounding box center [999, 714] width 29 height 13
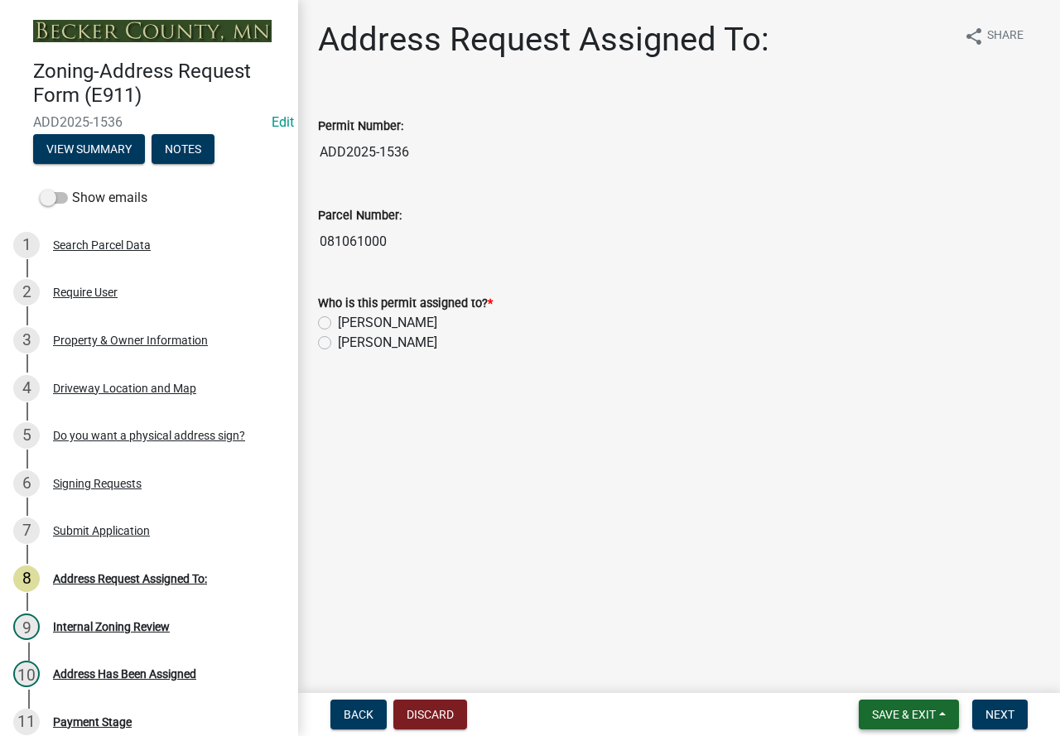
click at [879, 715] on span "Save & Exit" at bounding box center [904, 714] width 64 height 13
click at [885, 673] on button "Save & Exit" at bounding box center [892, 672] width 132 height 40
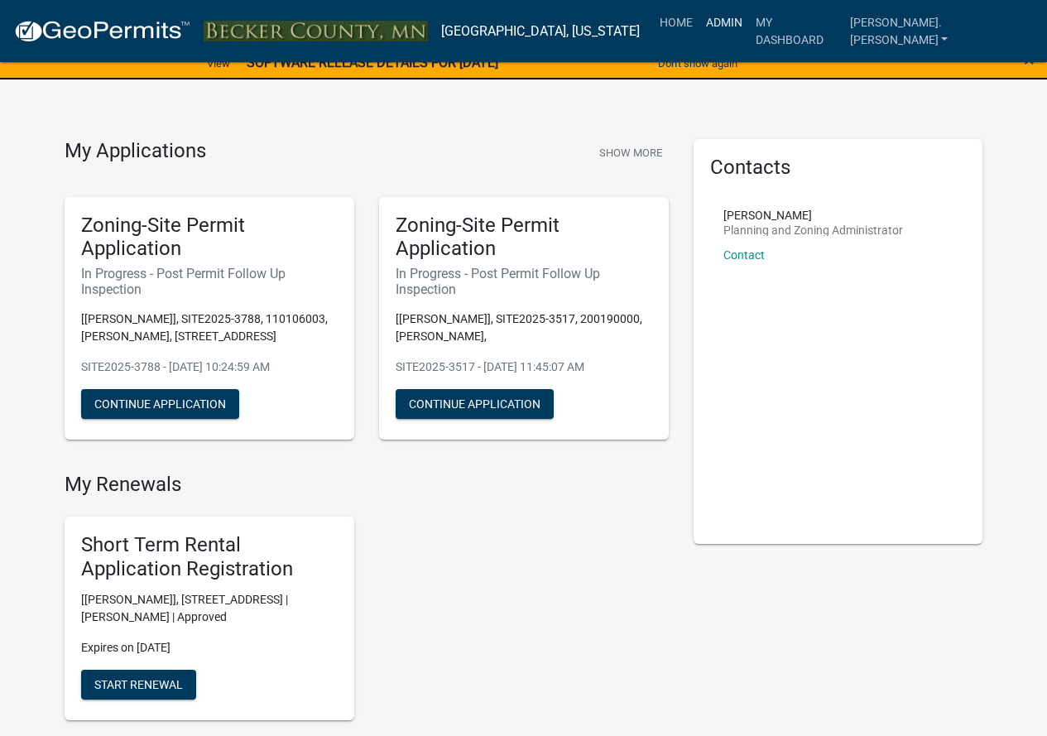
click at [749, 30] on link "Admin" at bounding box center [725, 22] width 50 height 31
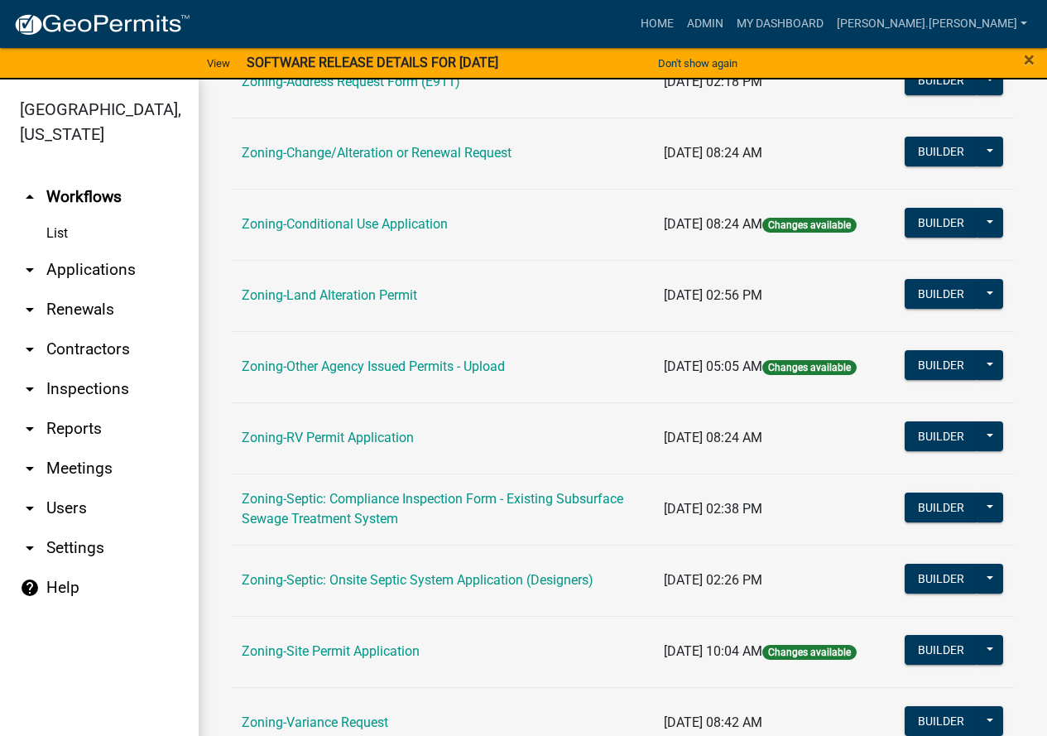
scroll to position [248, 0]
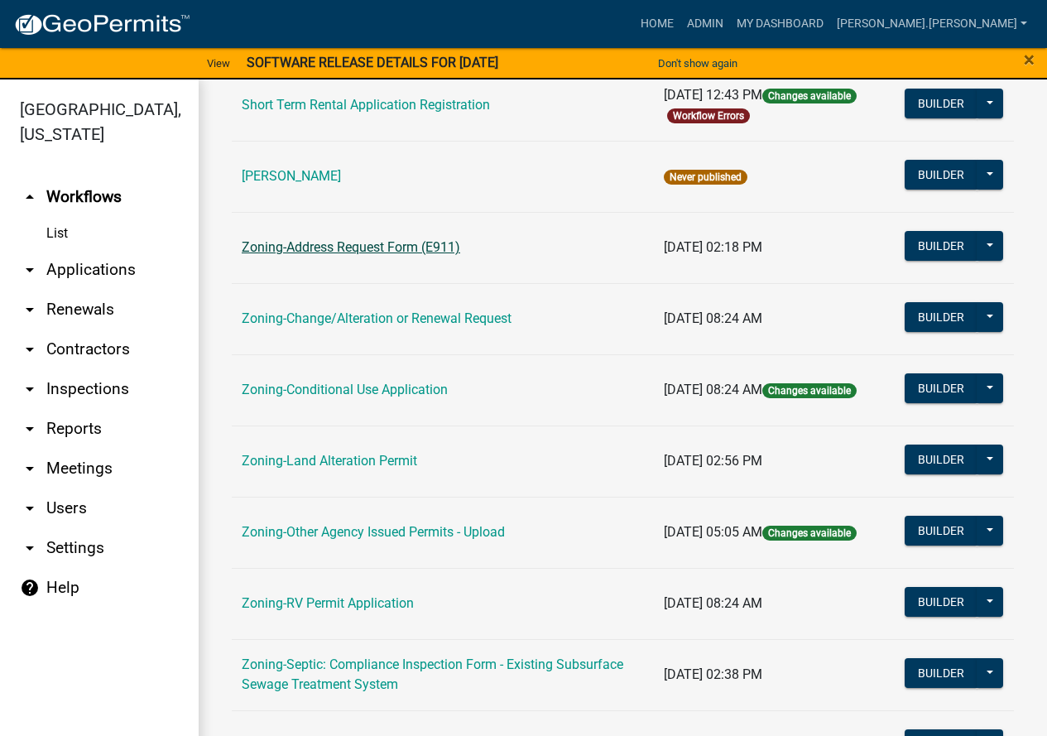
click at [378, 248] on link "Zoning-Address Request Form (E911)" at bounding box center [351, 247] width 219 height 16
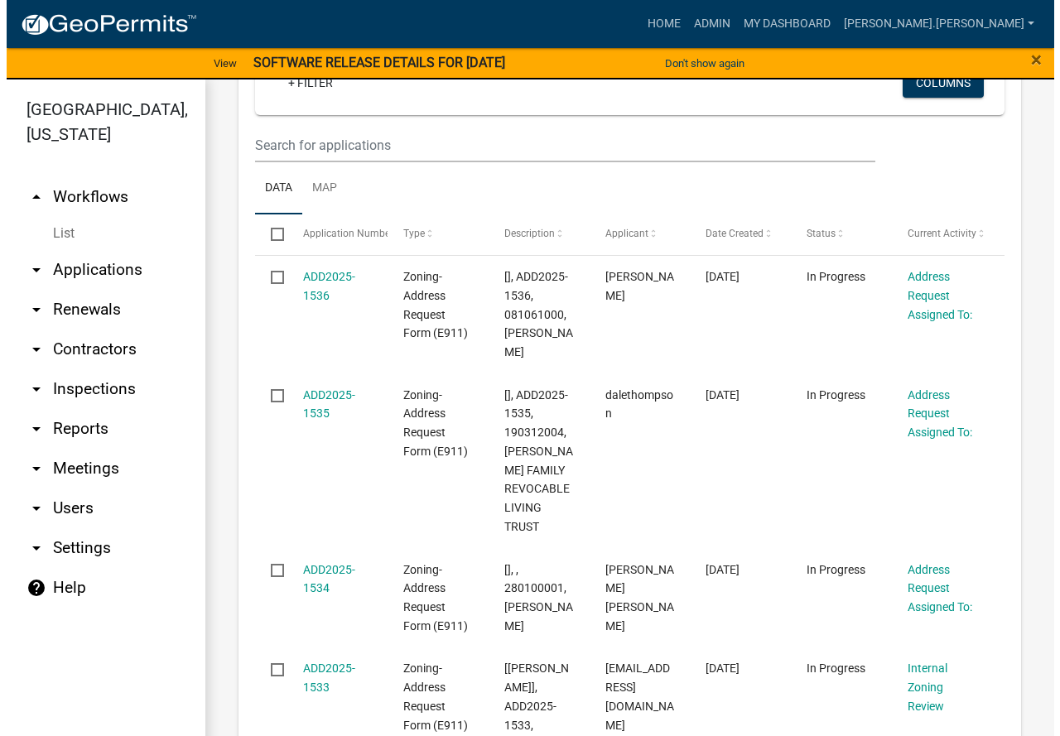
scroll to position [414, 0]
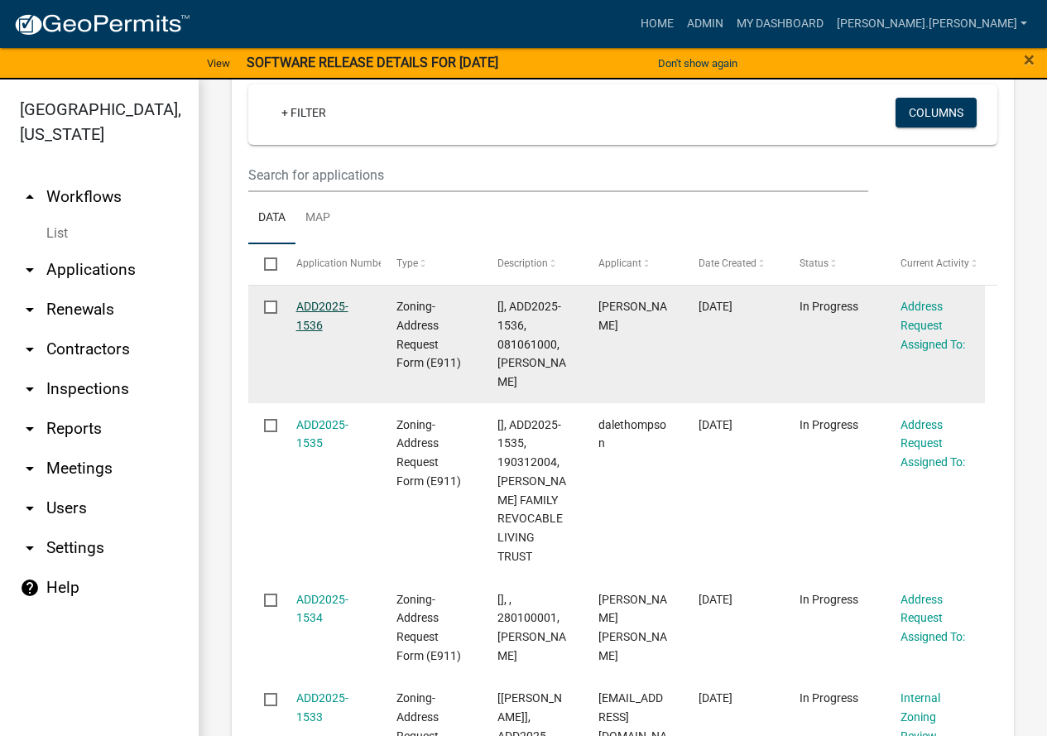
click at [316, 300] on link "ADD2025-1536" at bounding box center [322, 316] width 52 height 32
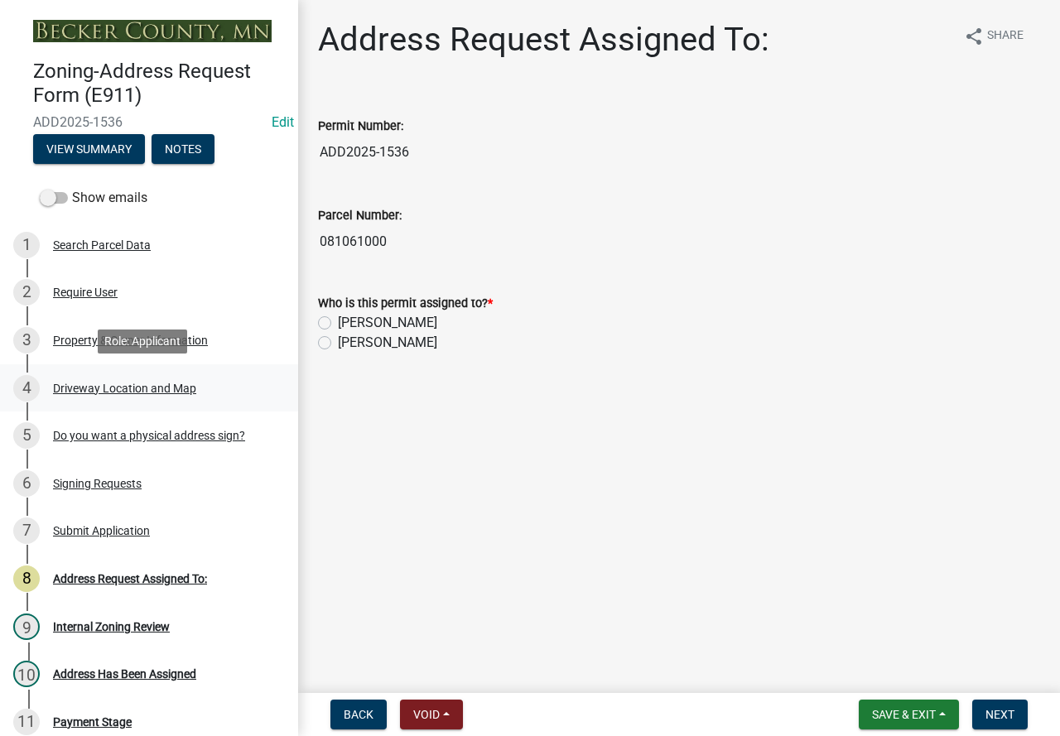
click at [121, 382] on div "Driveway Location and Map" at bounding box center [124, 388] width 143 height 12
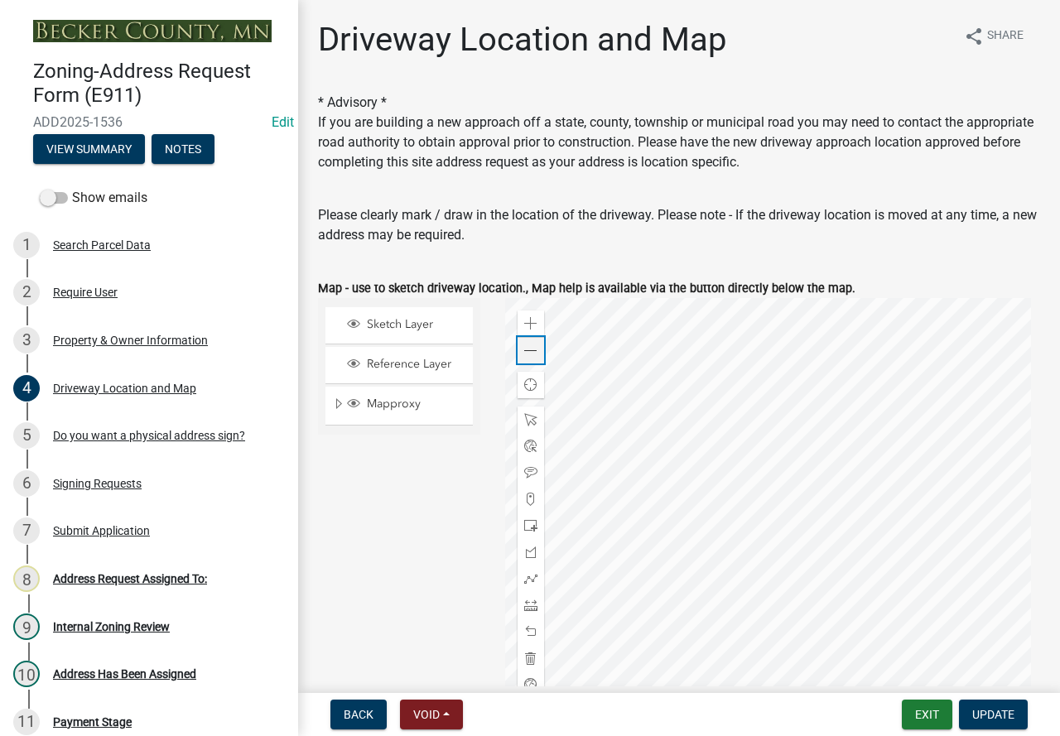
click at [524, 355] on span at bounding box center [530, 350] width 13 height 13
click at [632, 557] on div at bounding box center [773, 505] width 536 height 414
click at [517, 340] on div "Zoom out" at bounding box center [530, 350] width 26 height 26
click at [675, 471] on div at bounding box center [773, 505] width 536 height 414
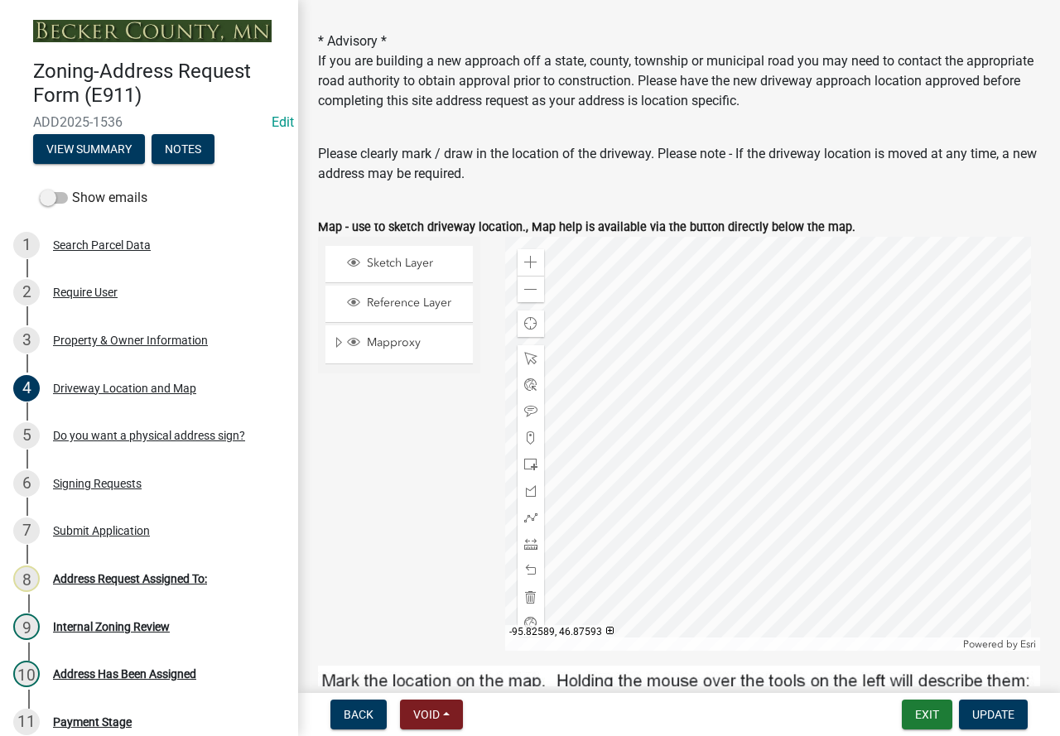
scroll to position [83, 0]
